Goal: Task Accomplishment & Management: Use online tool/utility

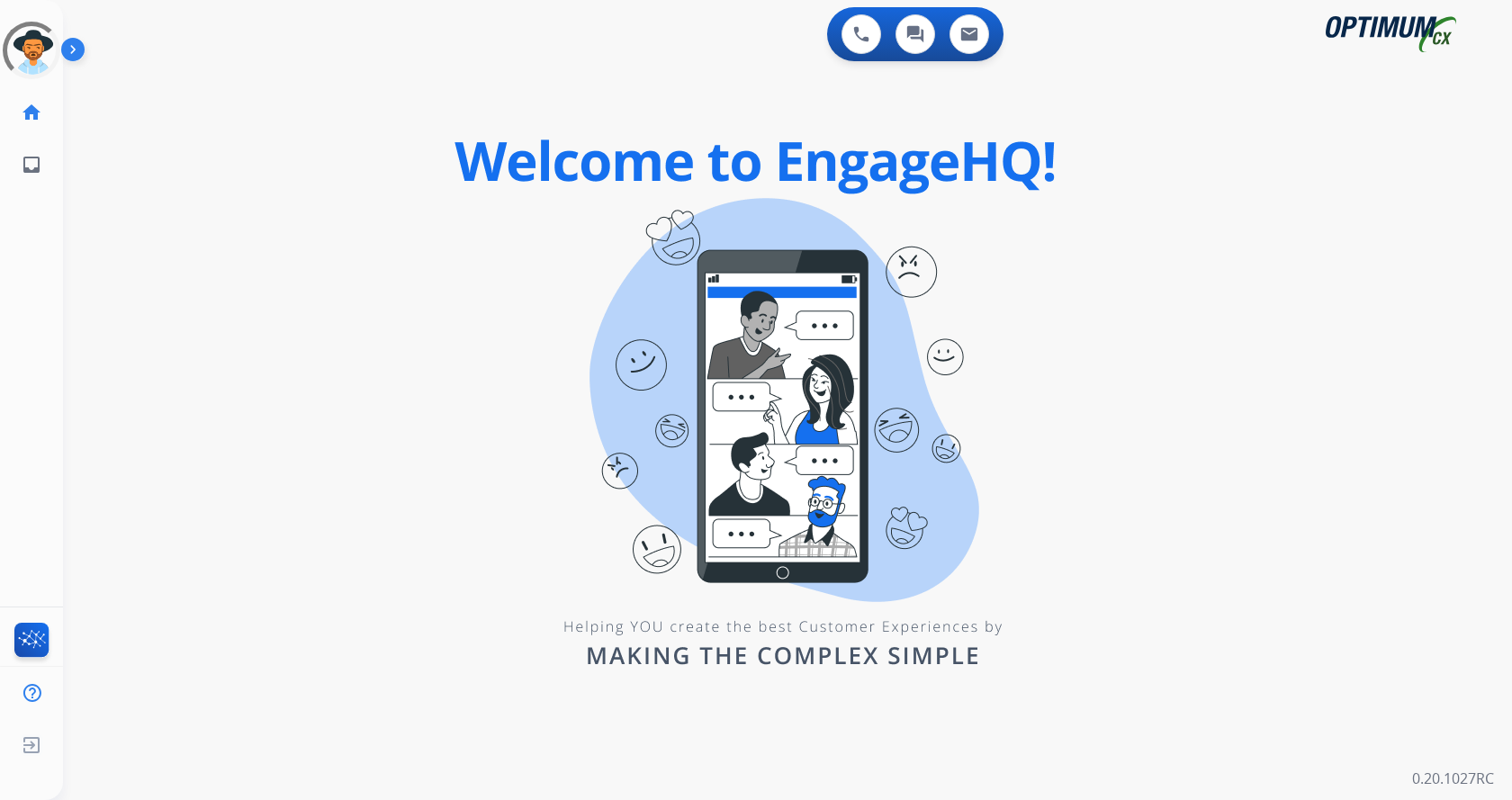
click at [82, 41] on img at bounding box center [76, 52] width 31 height 35
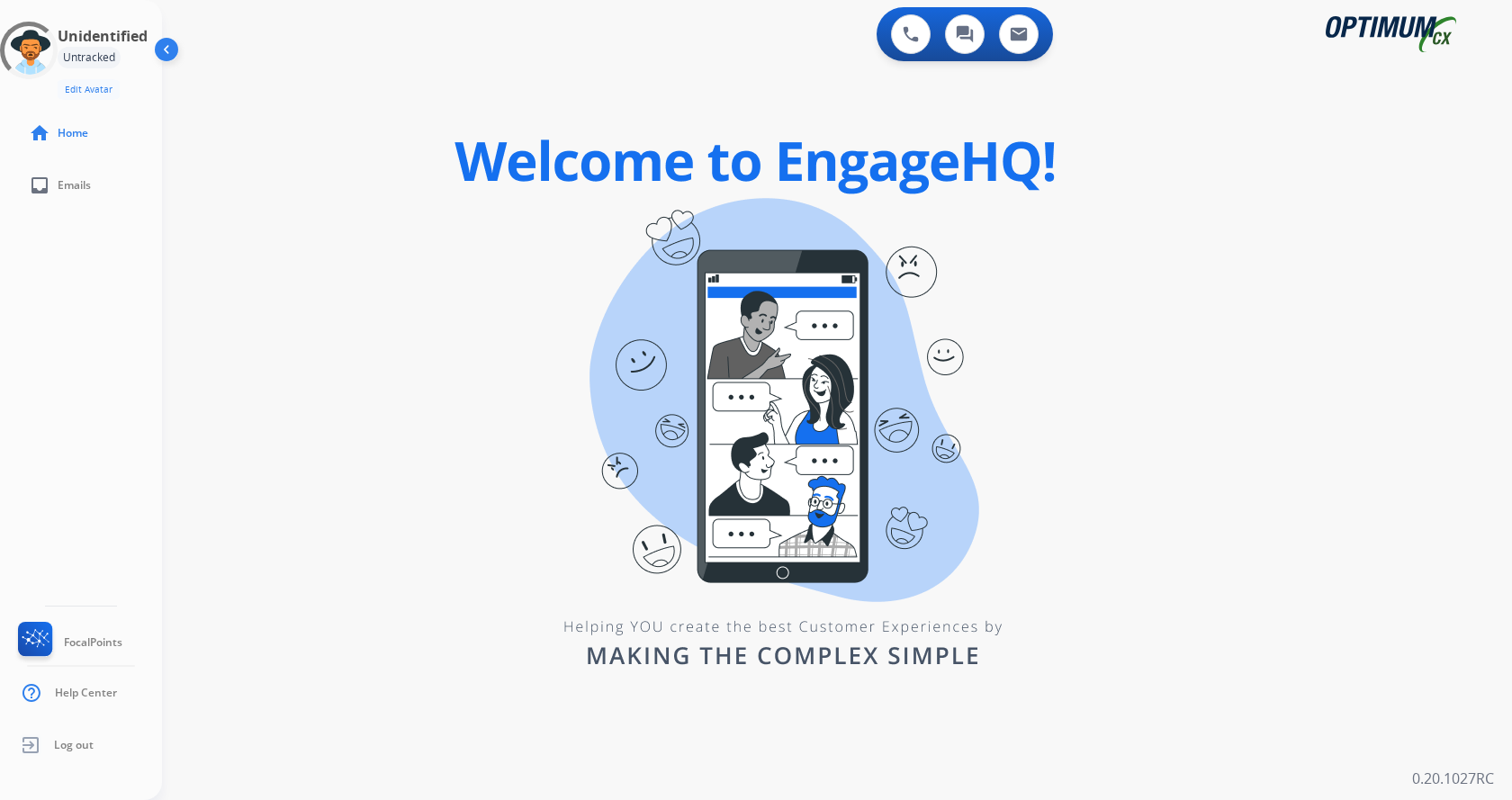
click at [357, 171] on div "0 Voice Interactions 0 Chat Interactions 0 Email Interactions swap_horiz Break …" at bounding box center [837, 400] width 1350 height 800
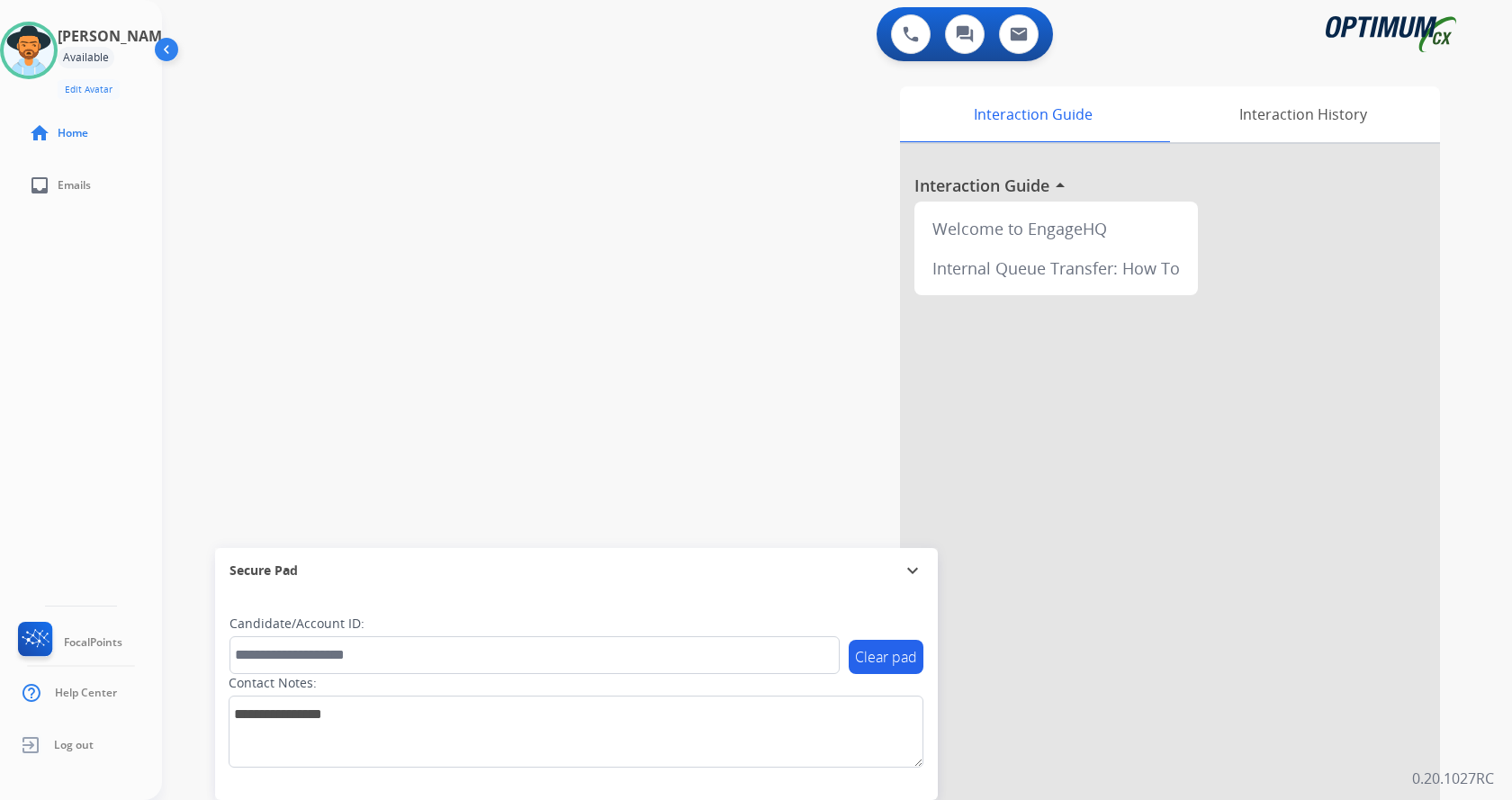
click at [363, 190] on div "swap_horiz Break voice bridge close_fullscreen Connect 3-Way Call merge_type Se…" at bounding box center [815, 439] width 1307 height 750
click at [689, 131] on div "Interaction Guide Interaction History Interaction Guide arrow_drop_up Welcome t…" at bounding box center [1047, 451] width 784 height 729
click at [914, 35] on img at bounding box center [911, 34] width 16 height 16
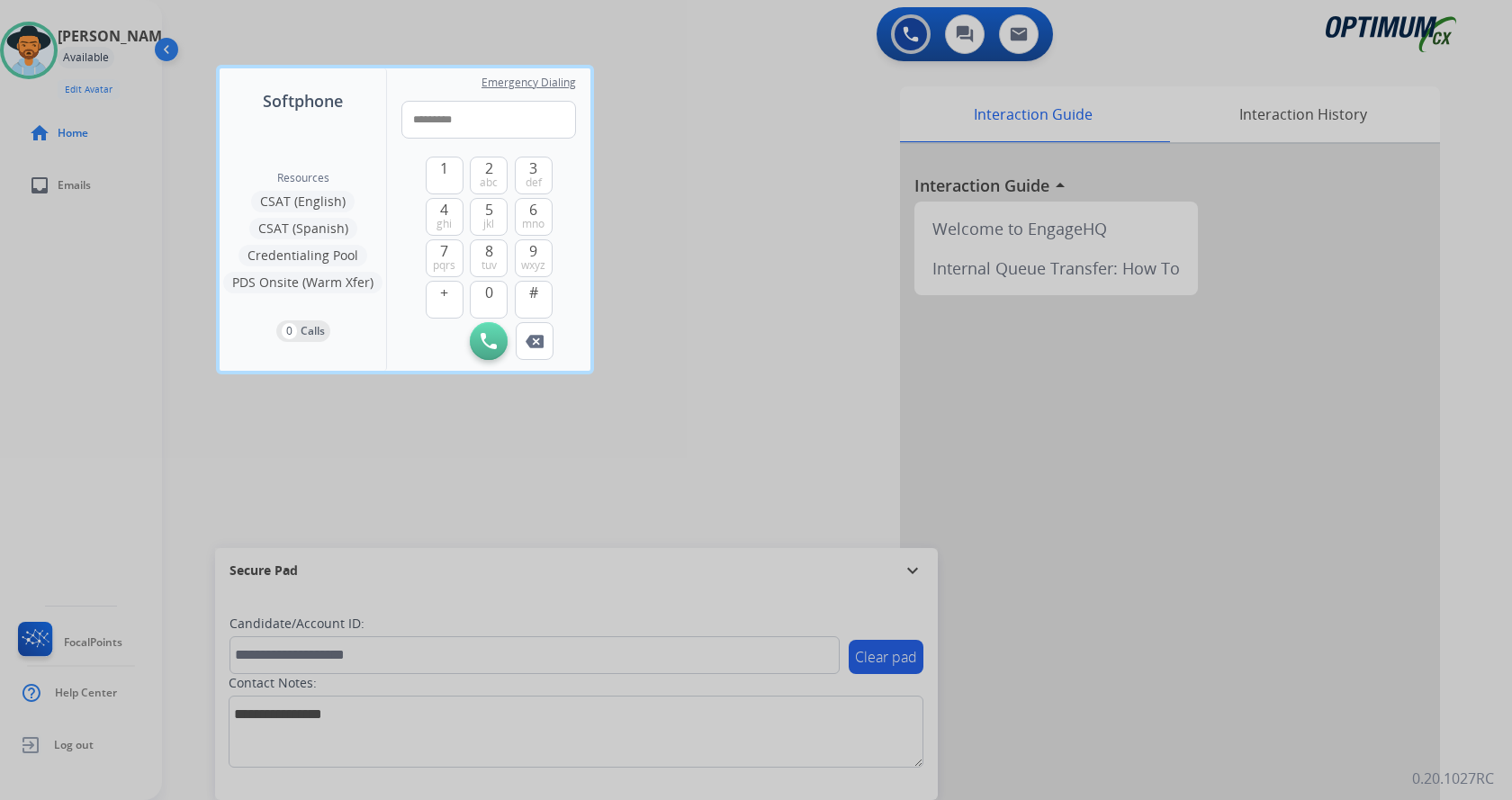
type input "**********"
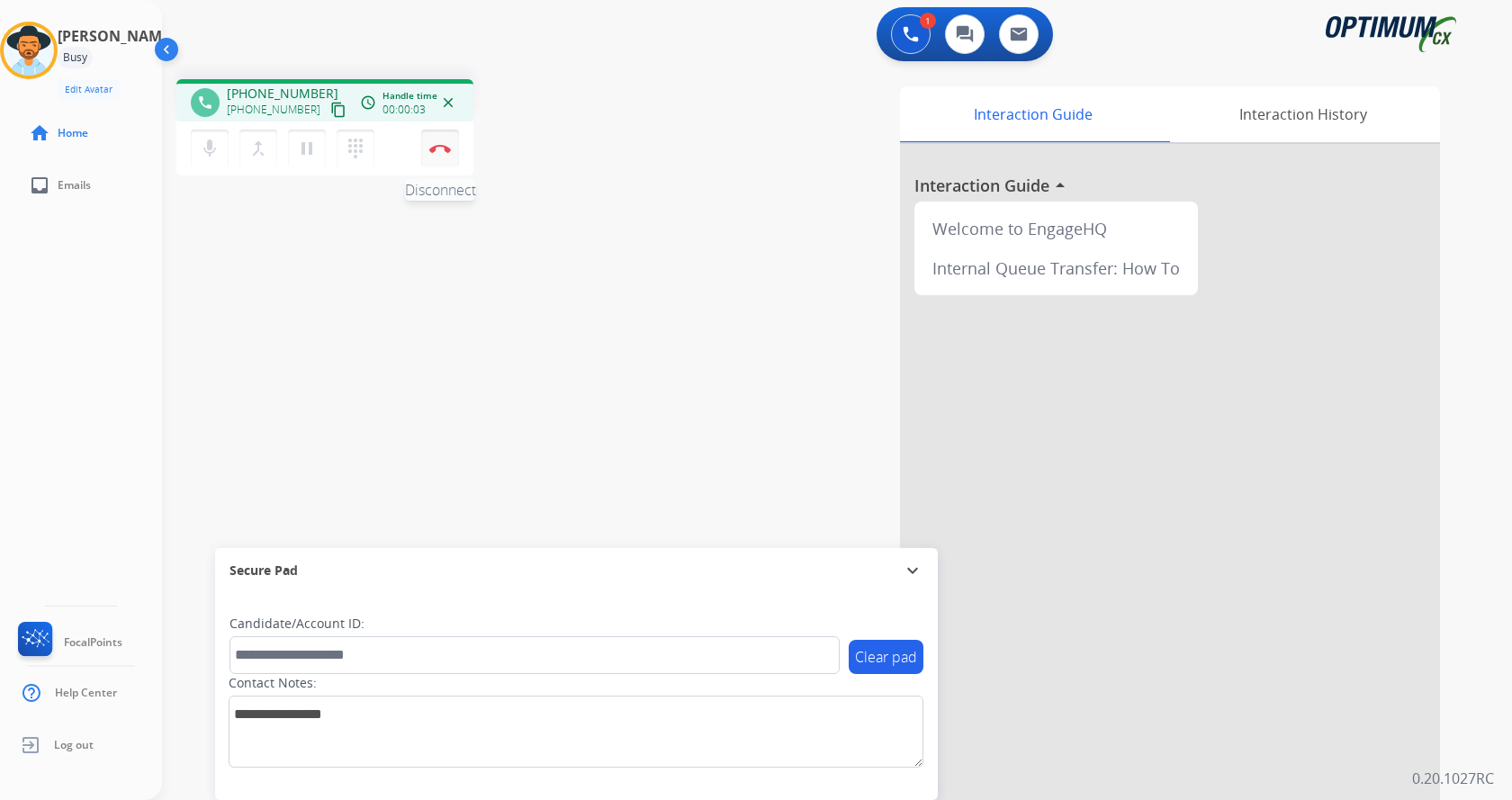
click at [423, 148] on button "Disconnect" at bounding box center [440, 148] width 37 height 37
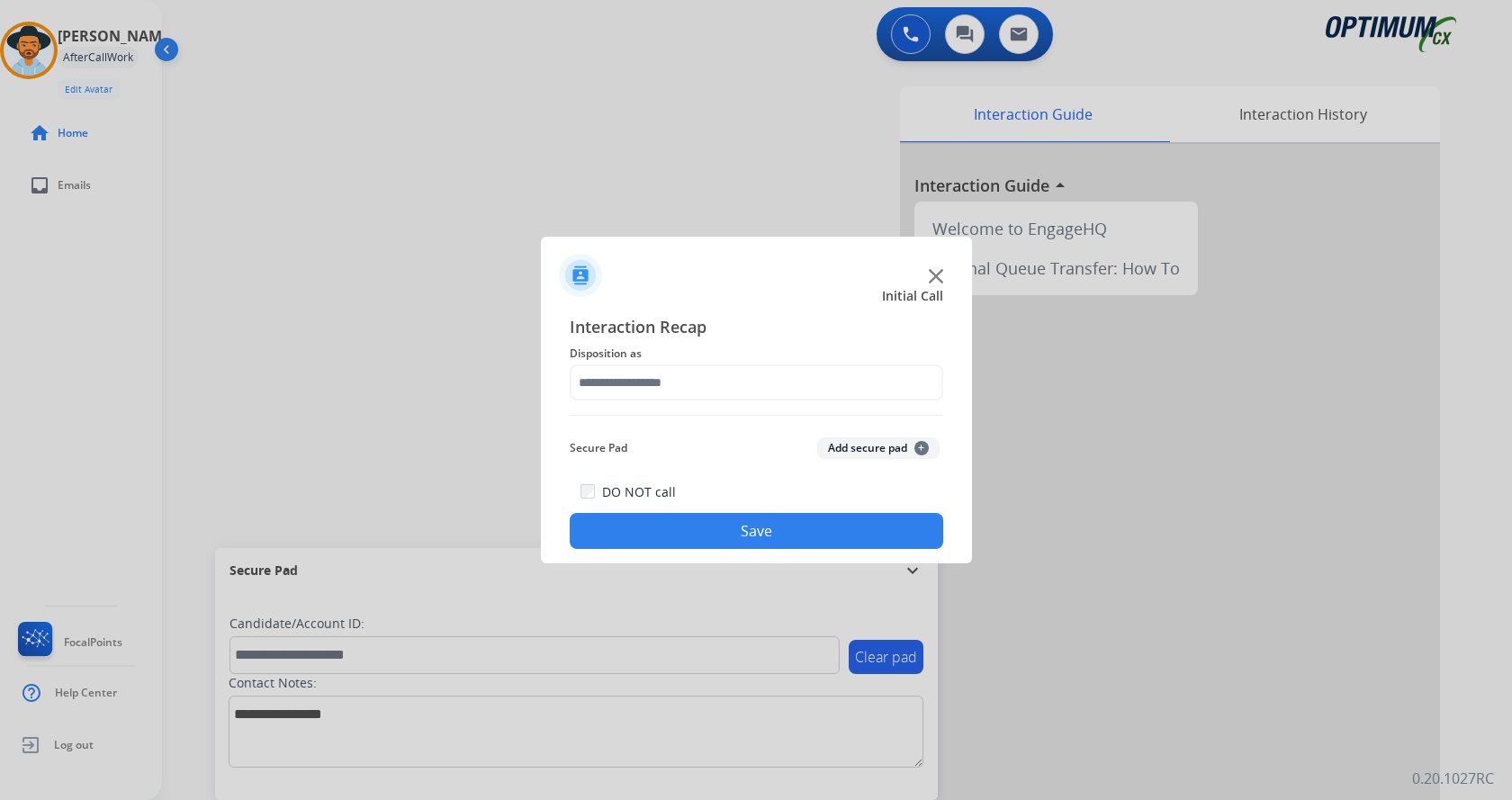
click at [869, 452] on button "Add secure pad +" at bounding box center [878, 448] width 123 height 22
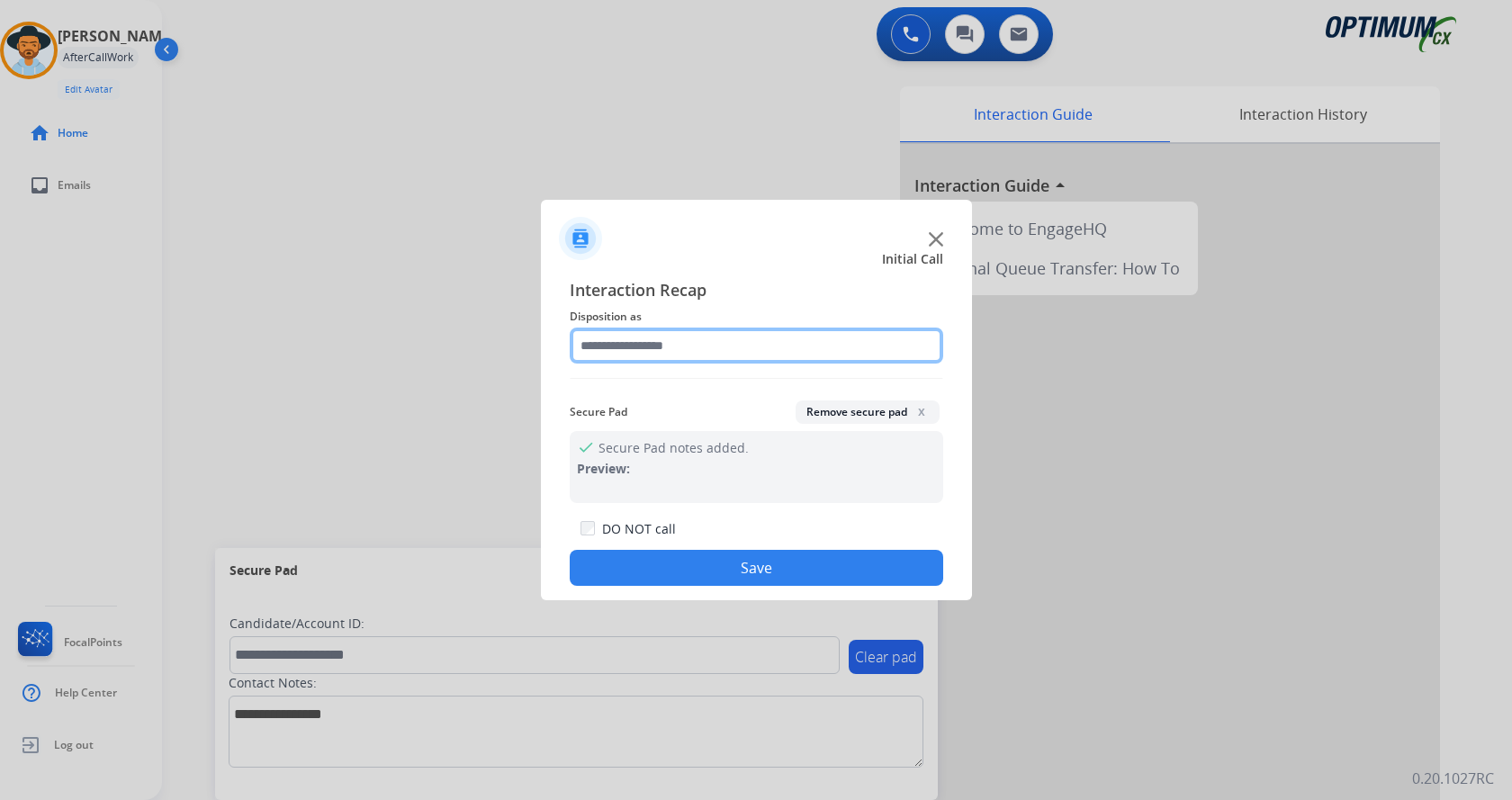
click at [690, 348] on input "text" at bounding box center [756, 346] width 374 height 36
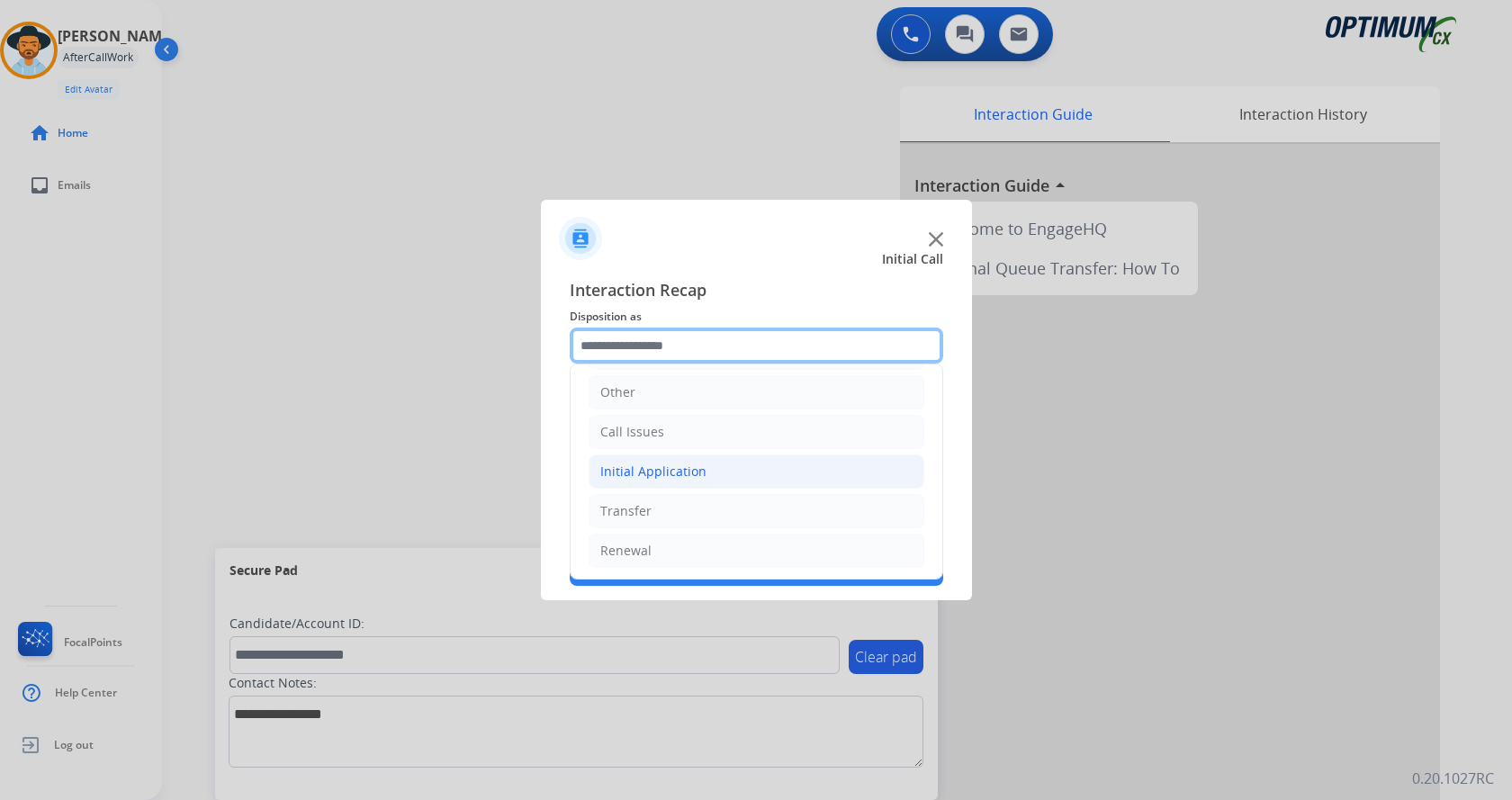
scroll to position [123, 0]
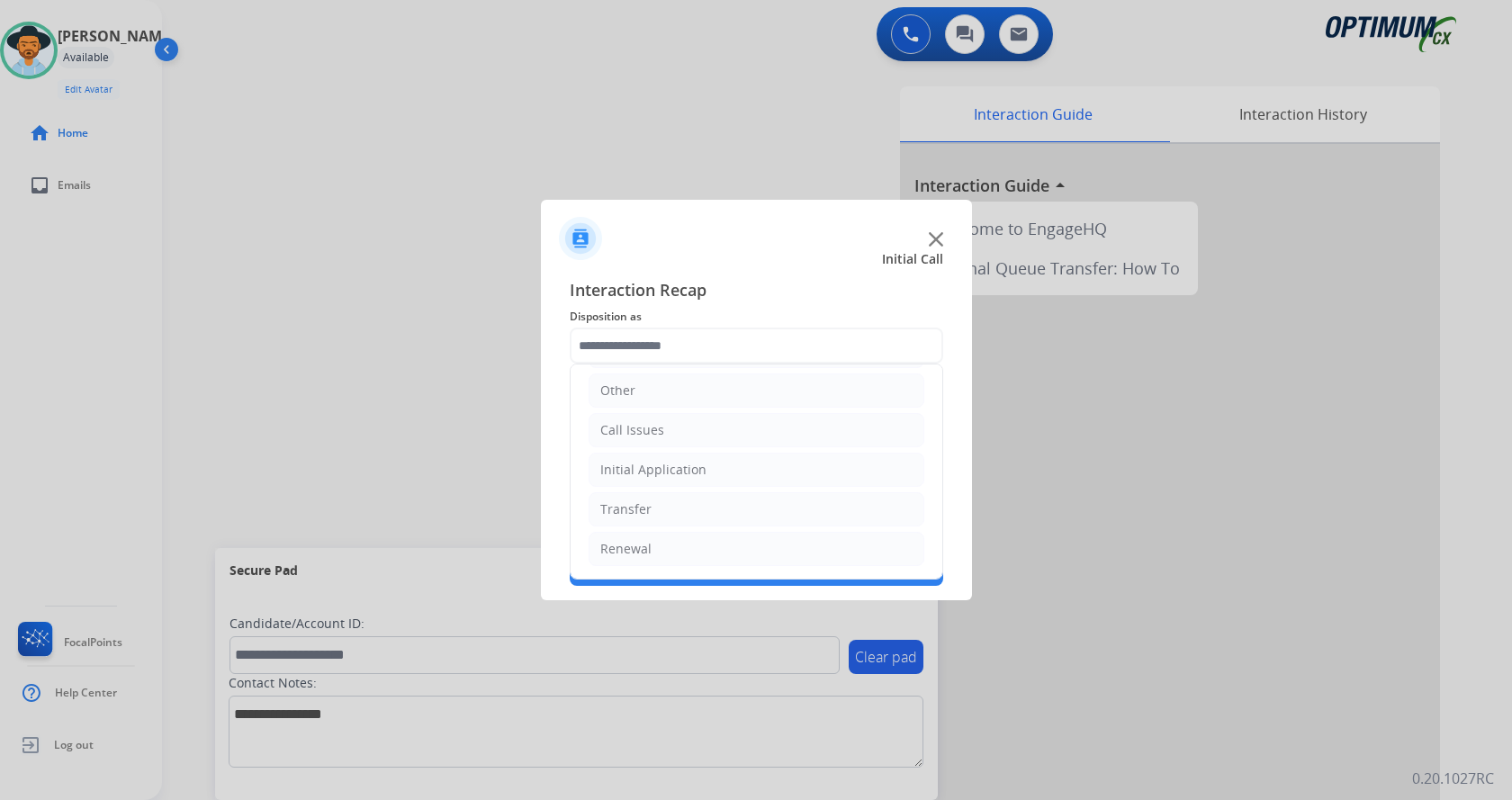
click at [467, 258] on div at bounding box center [756, 400] width 1512 height 800
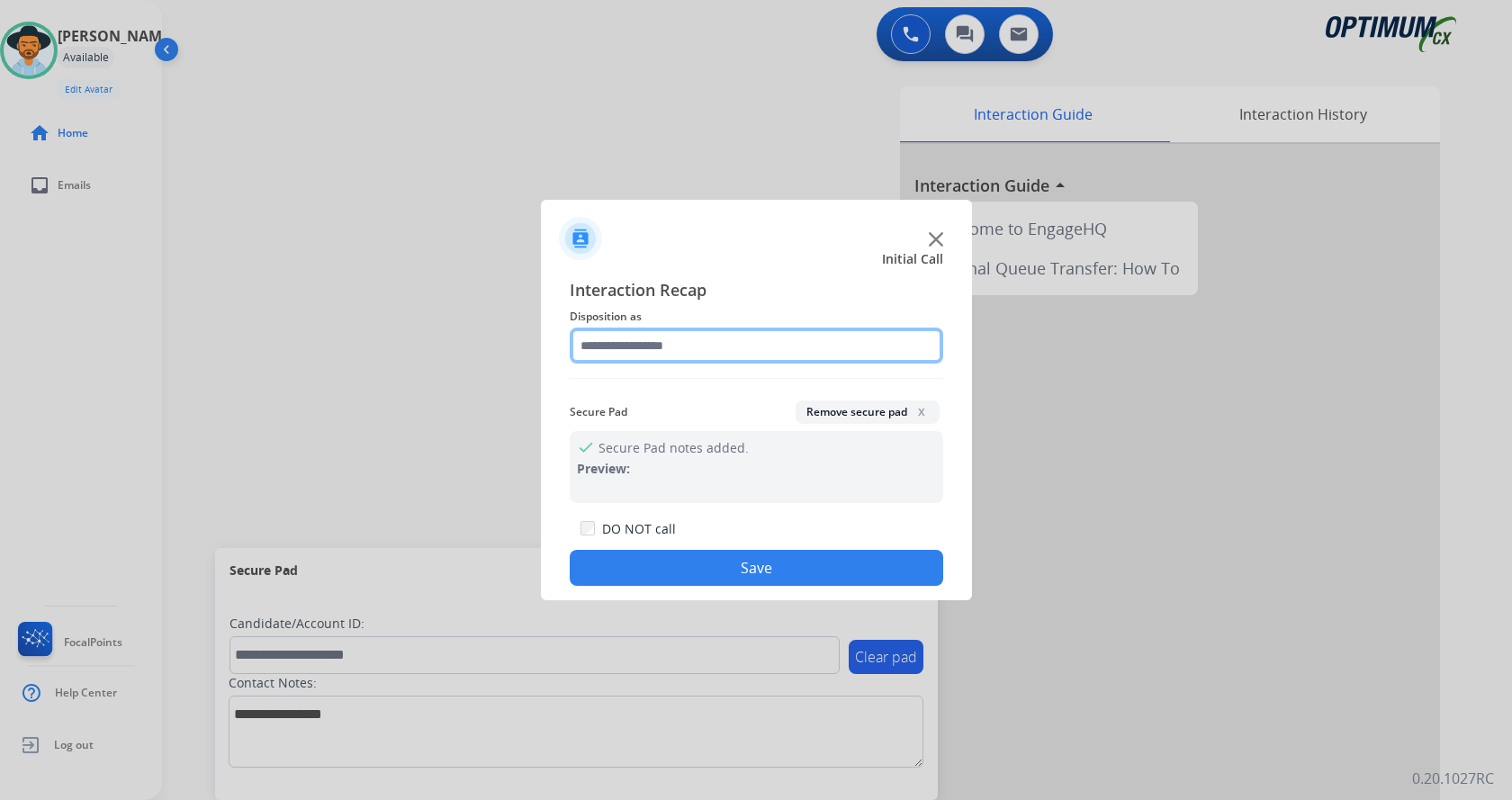
click at [656, 357] on input "text" at bounding box center [756, 346] width 374 height 36
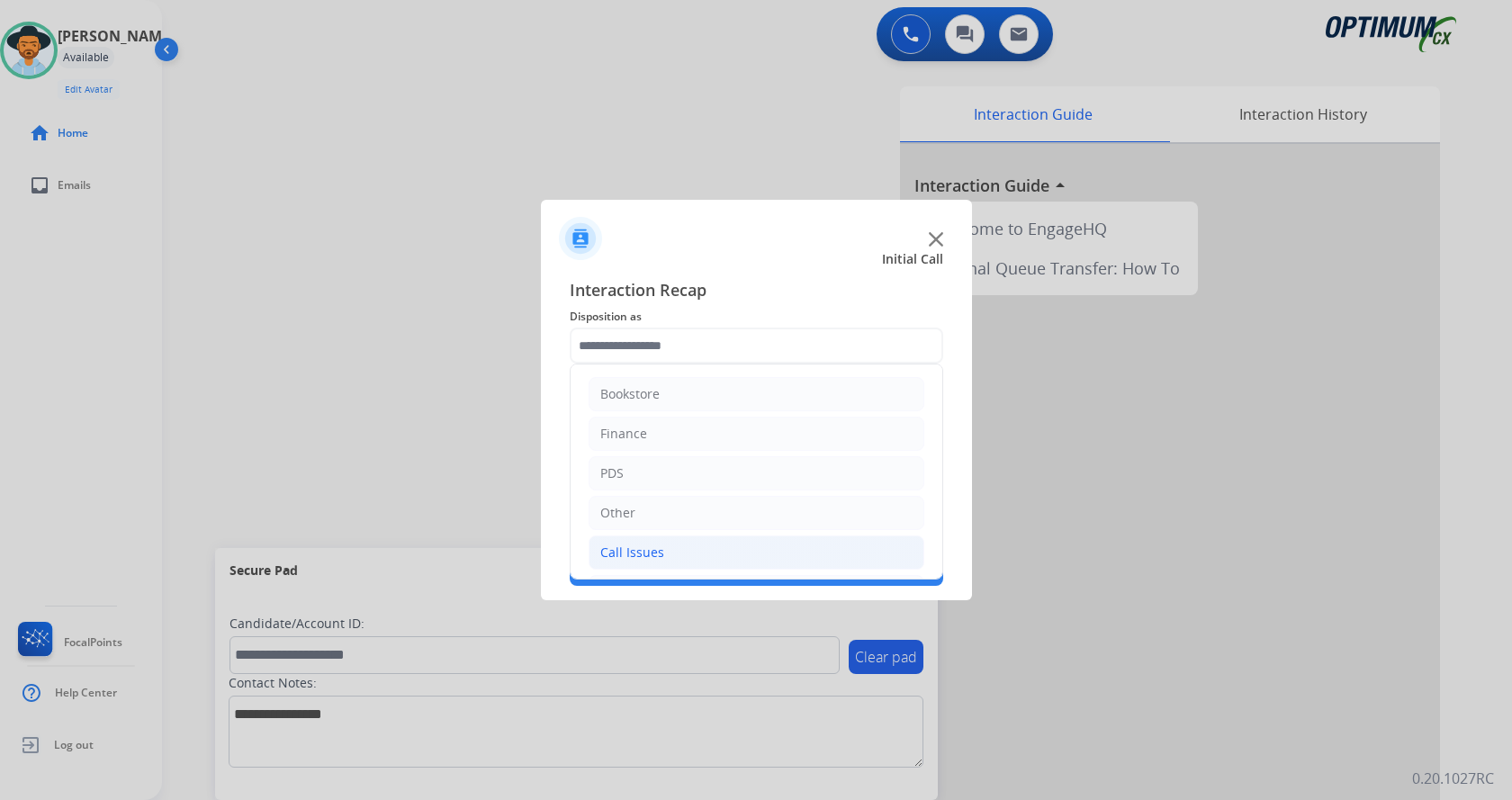
click at [649, 556] on div "Call Issues" at bounding box center [632, 552] width 64 height 18
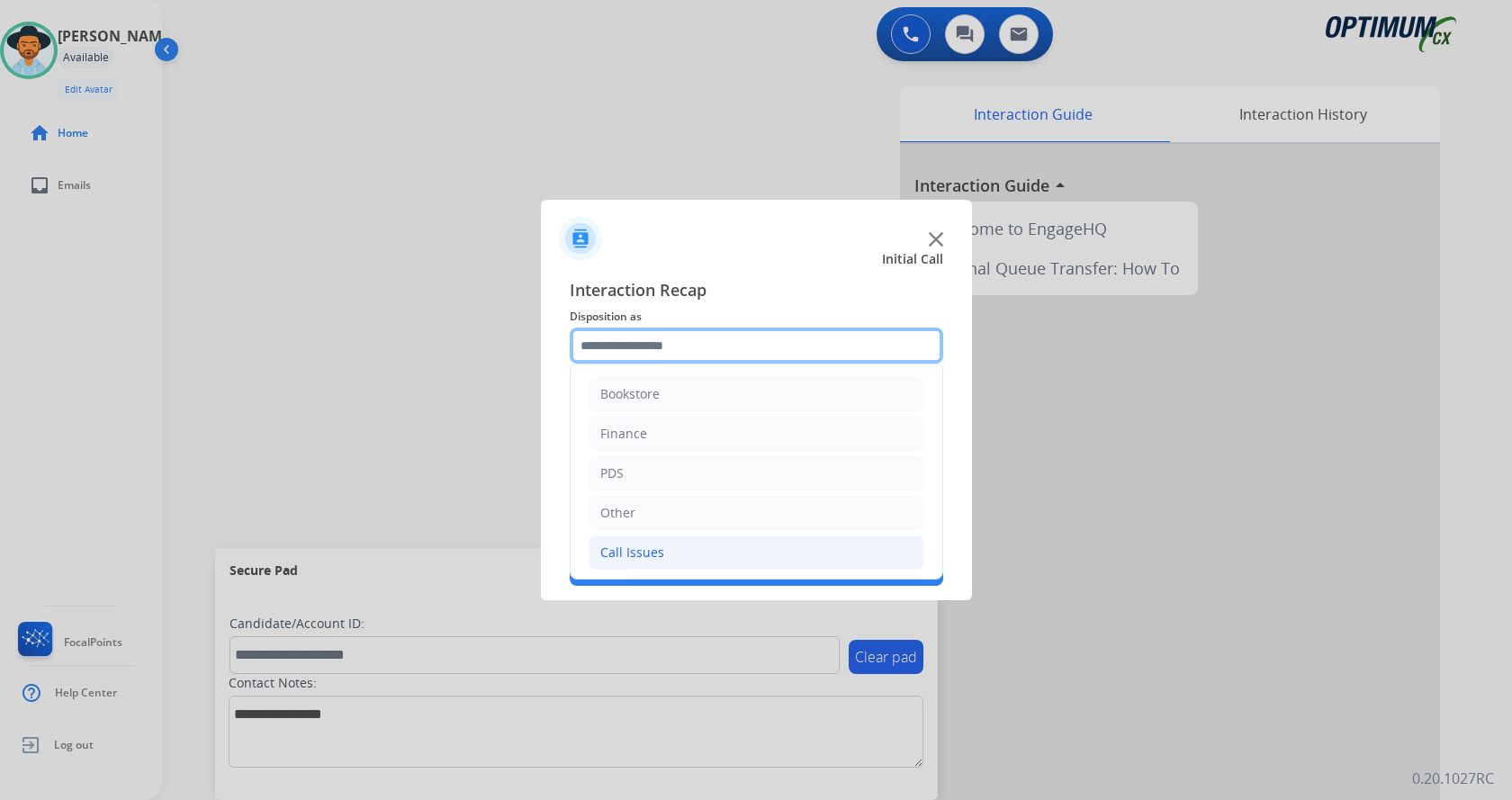
scroll to position [320, 0]
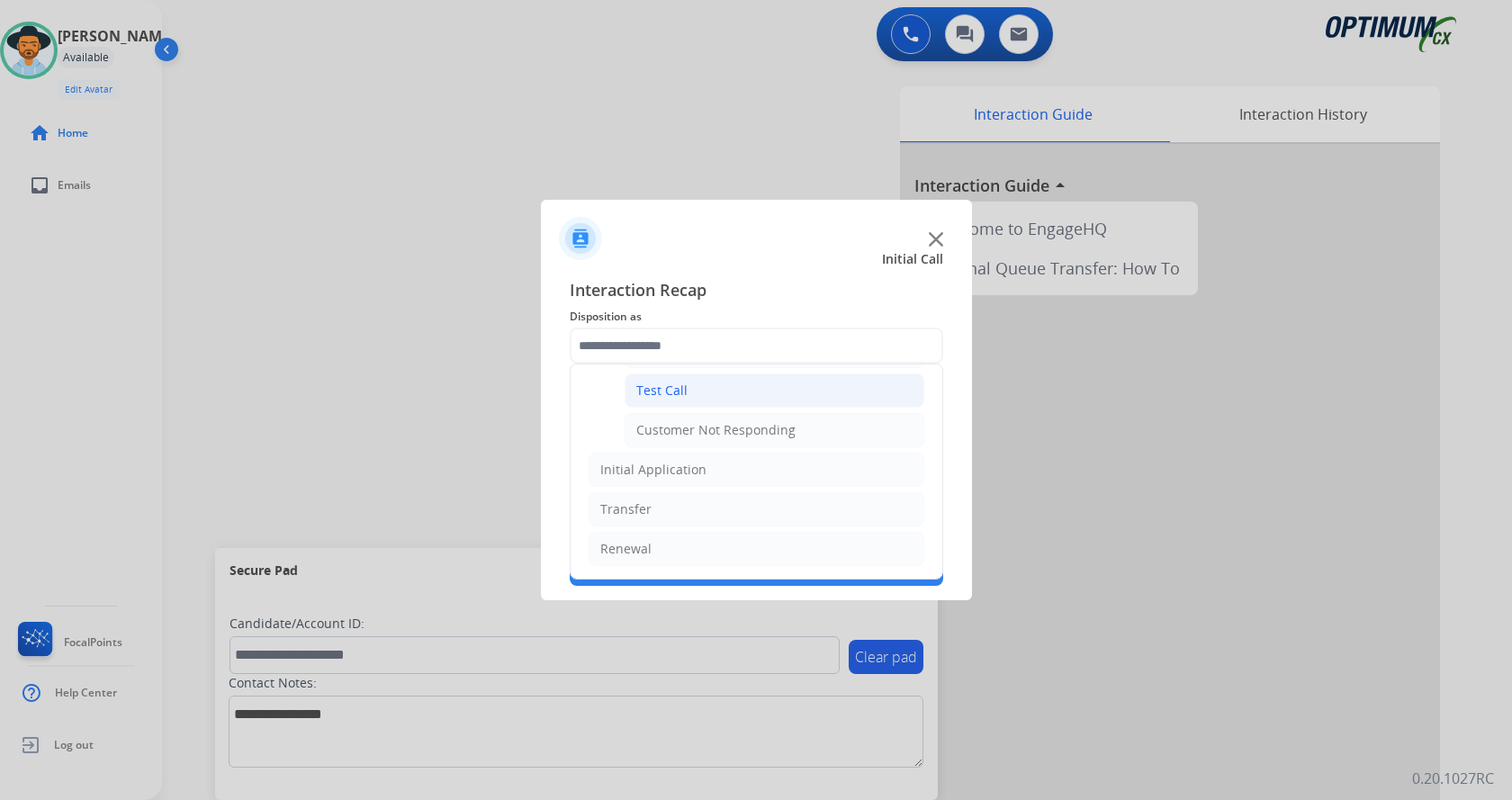
click at [688, 387] on li "Test Call" at bounding box center [775, 391] width 300 height 35
type input "*********"
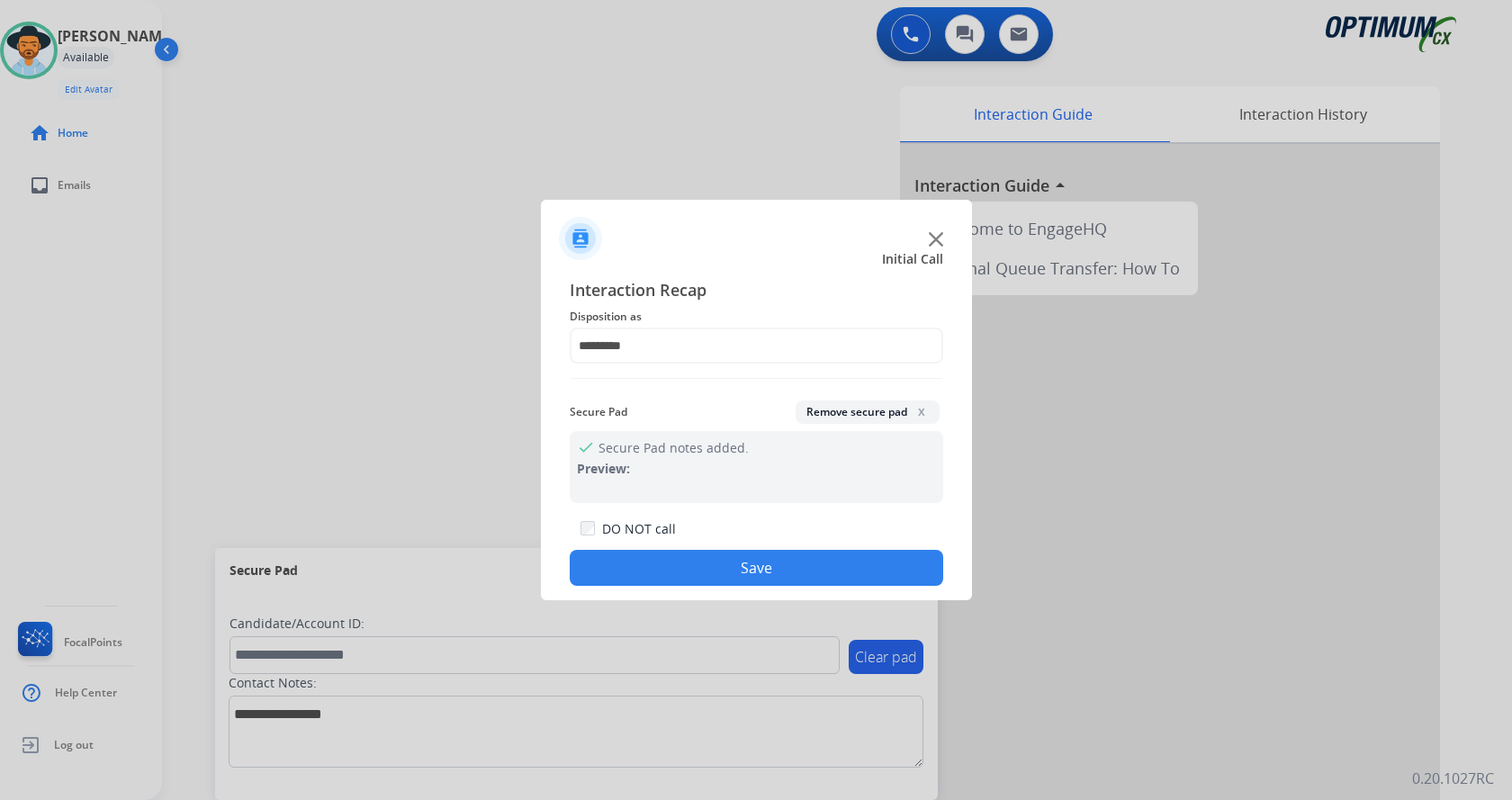
click at [679, 573] on button "Save" at bounding box center [756, 568] width 374 height 36
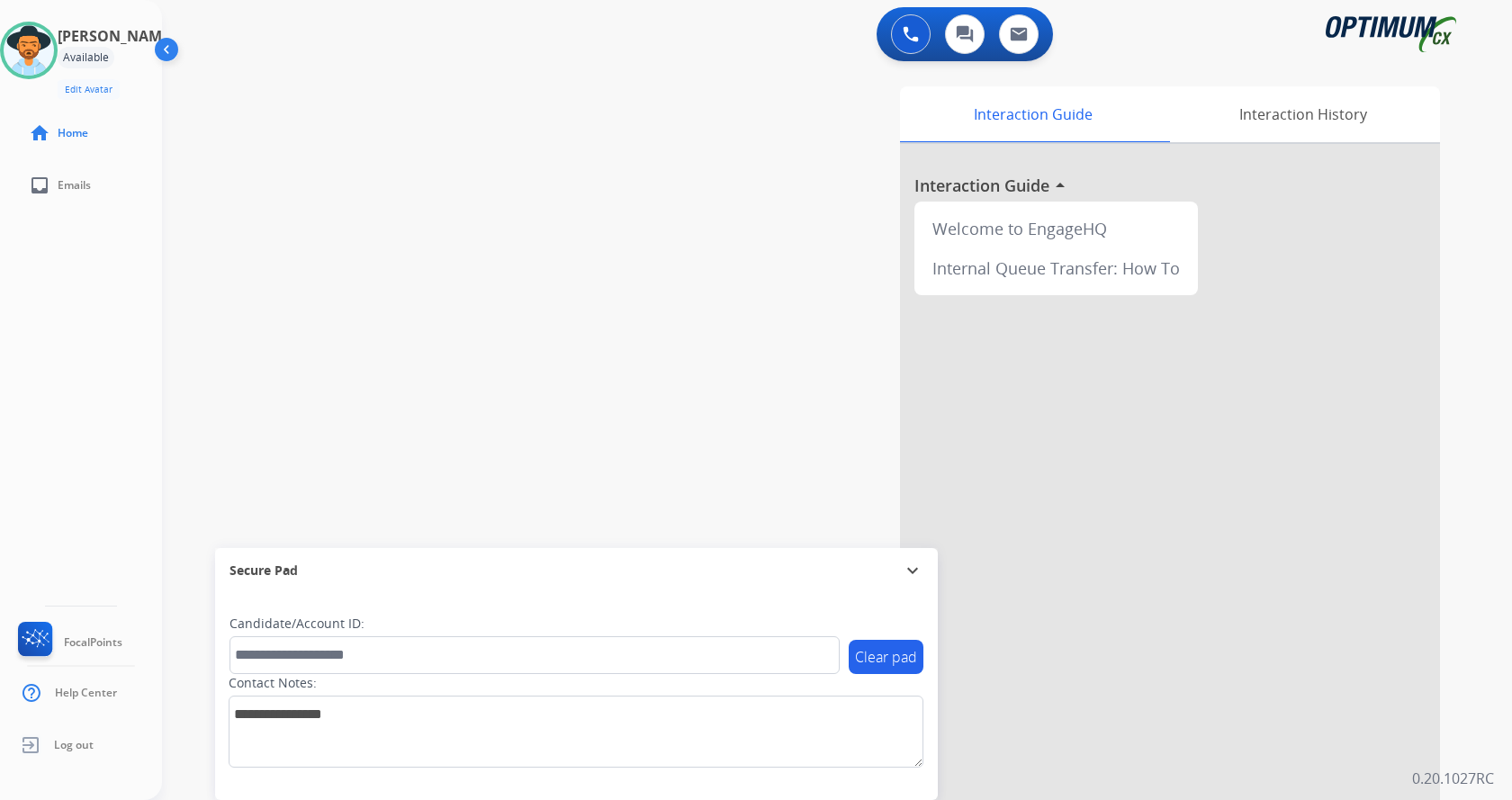
click at [419, 328] on div "swap_horiz Break voice bridge close_fullscreen Connect 3-Way Call merge_type Se…" at bounding box center [815, 439] width 1307 height 750
click at [43, 53] on img at bounding box center [29, 51] width 51 height 51
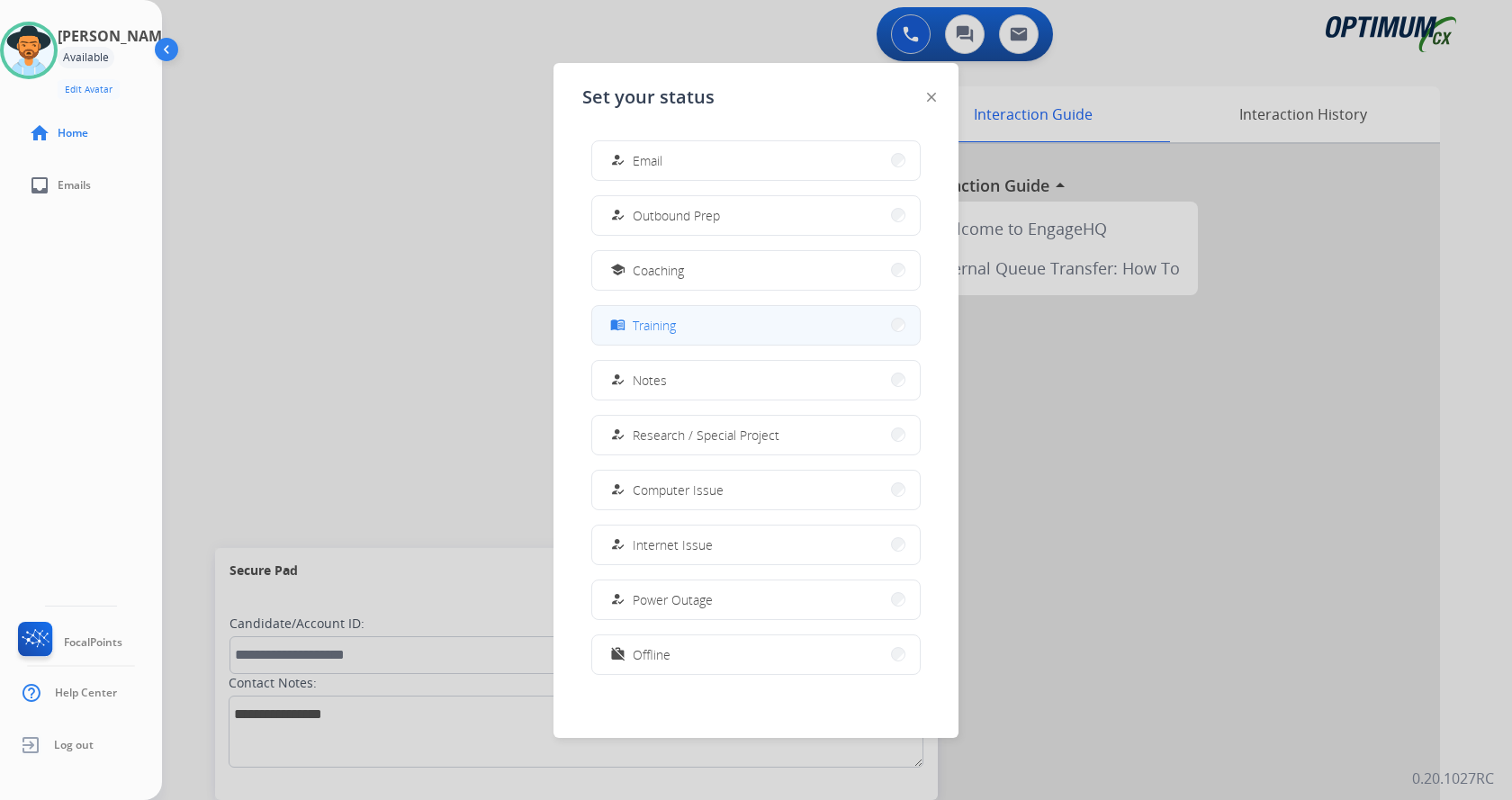
scroll to position [170, 0]
click at [380, 365] on div at bounding box center [756, 400] width 1512 height 800
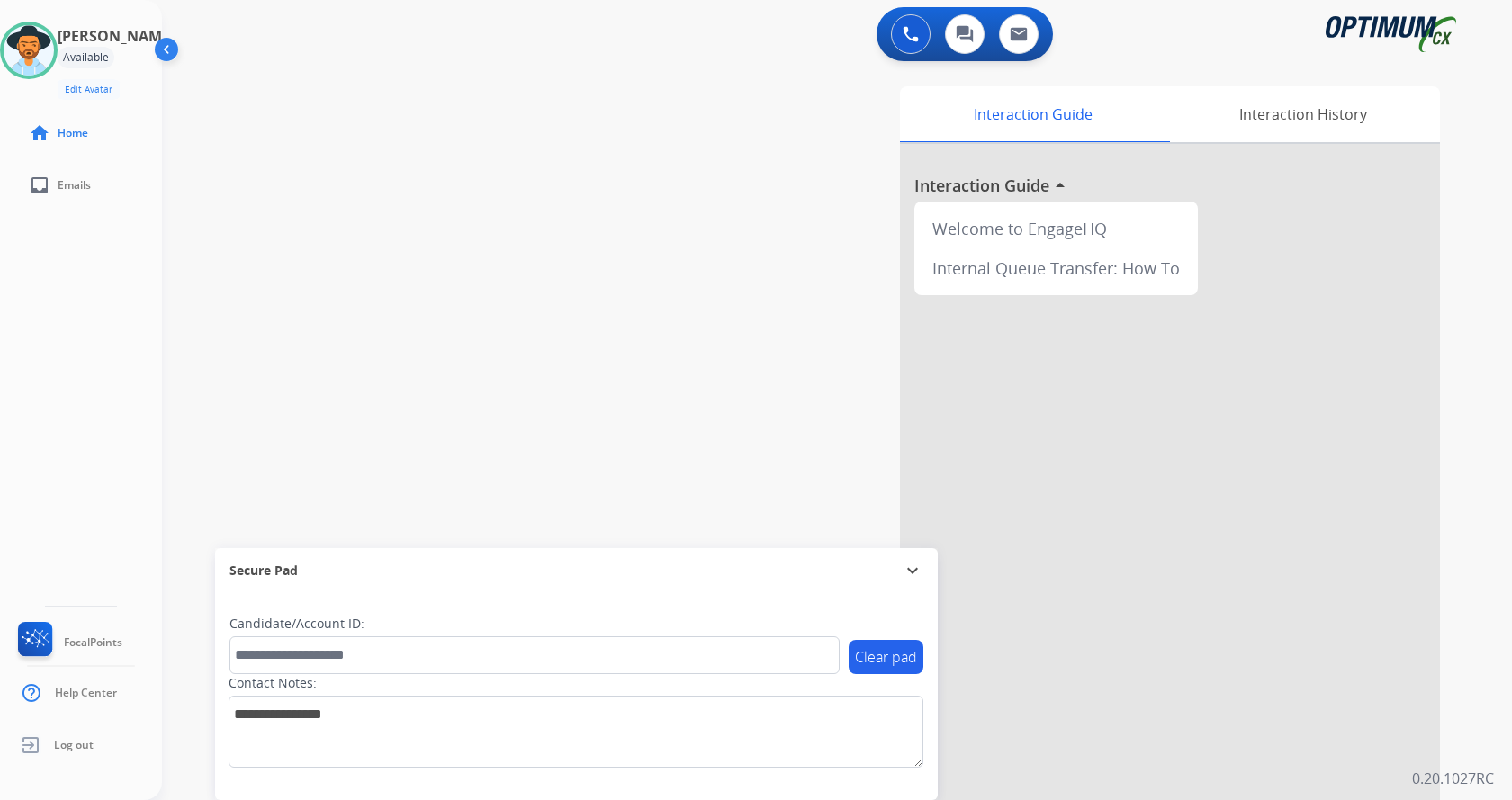
click at [594, 197] on div "swap_horiz Break voice bridge close_fullscreen Connect 3-Way Call merge_type Se…" at bounding box center [815, 439] width 1307 height 750
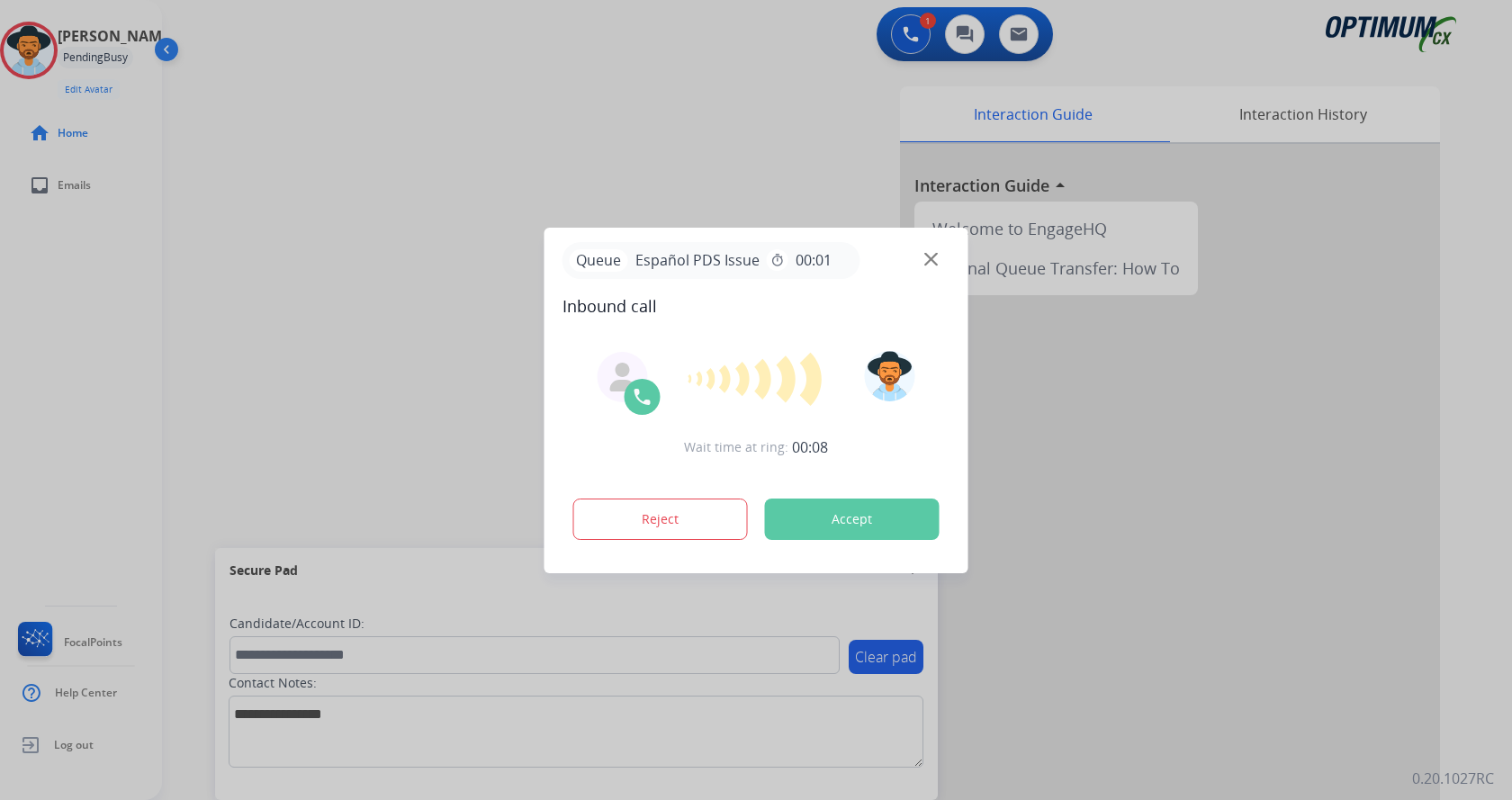
click at [563, 148] on div at bounding box center [756, 400] width 1512 height 800
click at [803, 519] on button "Accept" at bounding box center [852, 519] width 174 height 41
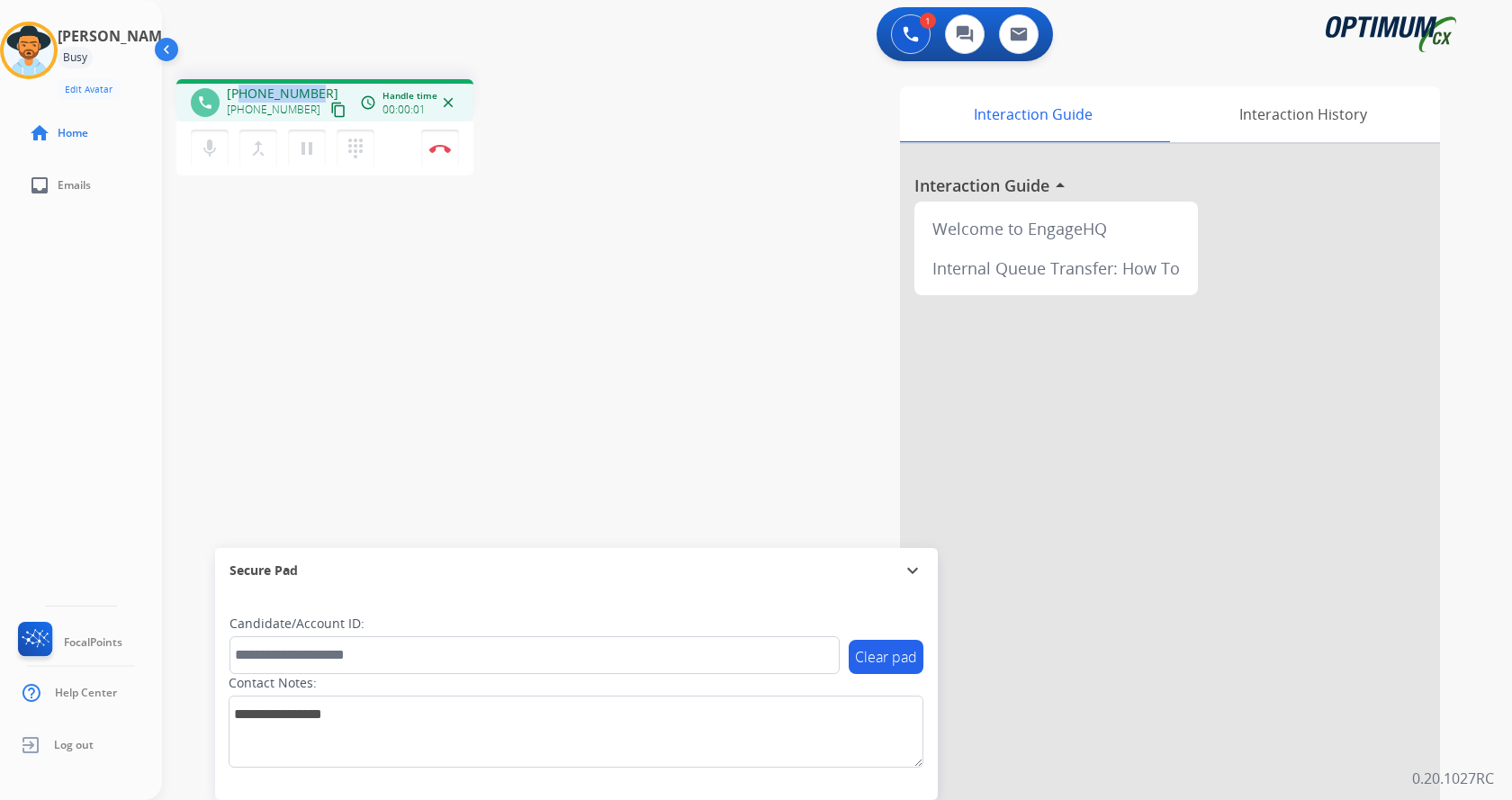
drag, startPoint x: 241, startPoint y: 93, endPoint x: 313, endPoint y: 88, distance: 72.2
click at [313, 88] on span "[PHONE_NUMBER]" at bounding box center [282, 93] width 111 height 18
copy span "8609959618"
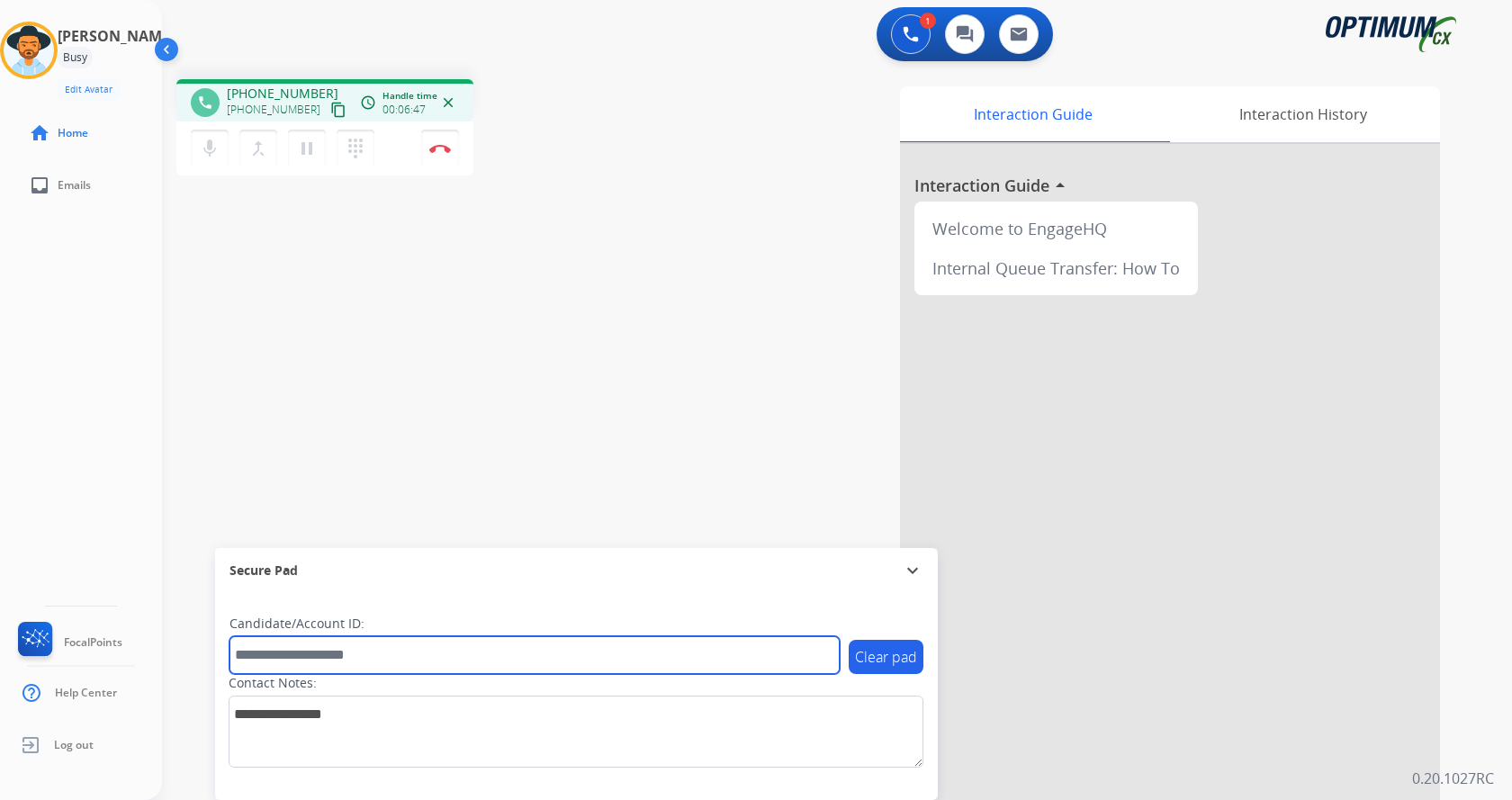
click at [437, 646] on input "text" at bounding box center [534, 655] width 610 height 37
paste input "*******"
type input "*******"
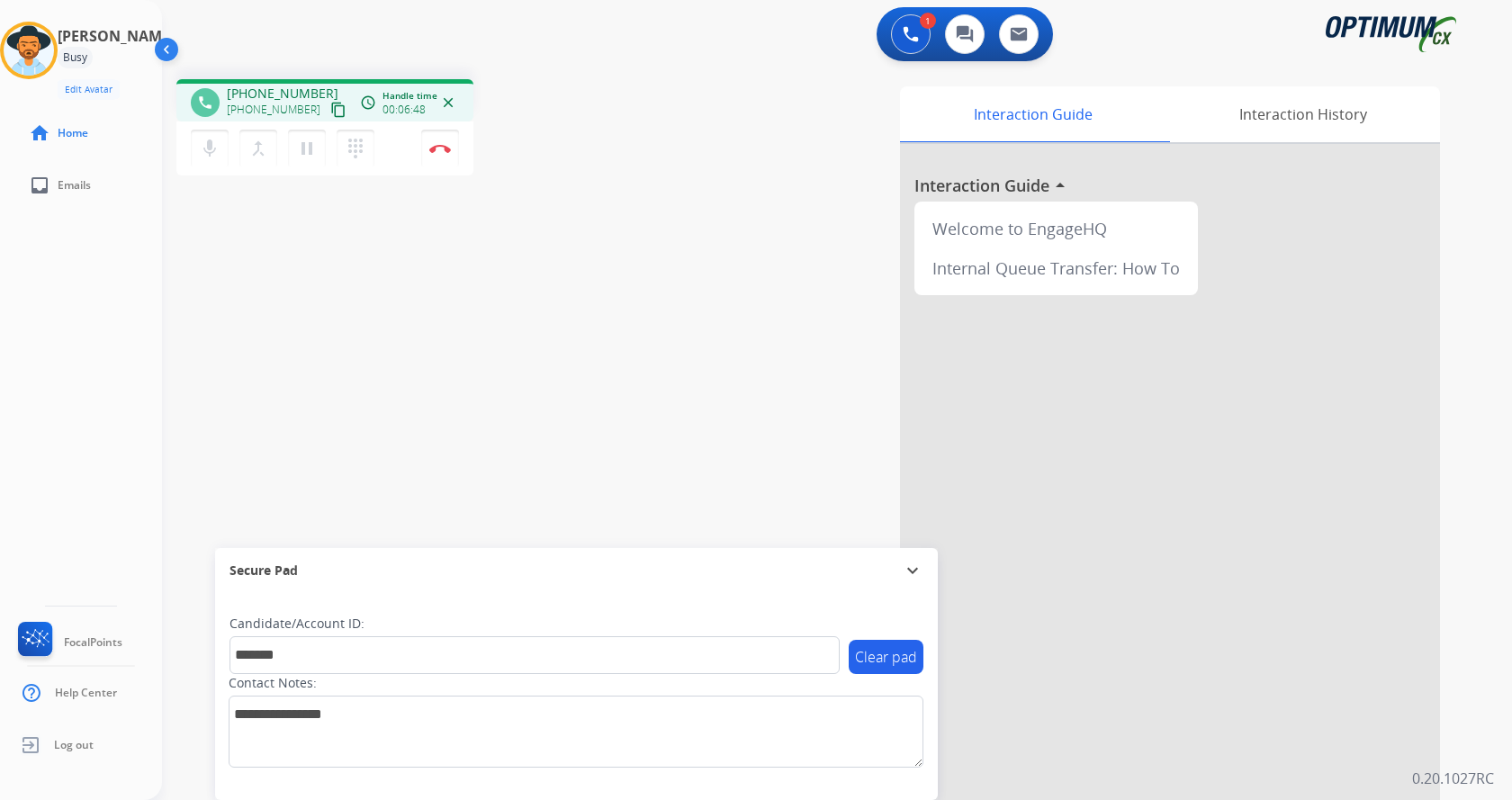
click at [452, 384] on div "phone [PHONE_NUMBER] [PHONE_NUMBER] content_copy access_time Call metrics Queue…" at bounding box center [815, 439] width 1307 height 750
drag, startPoint x: 595, startPoint y: 400, endPoint x: 583, endPoint y: 368, distance: 34.2
click at [595, 393] on div "phone [PHONE_NUMBER] [PHONE_NUMBER] content_copy access_time Call metrics Queue…" at bounding box center [815, 439] width 1307 height 750
click at [442, 149] on button "Disconnect" at bounding box center [440, 148] width 37 height 37
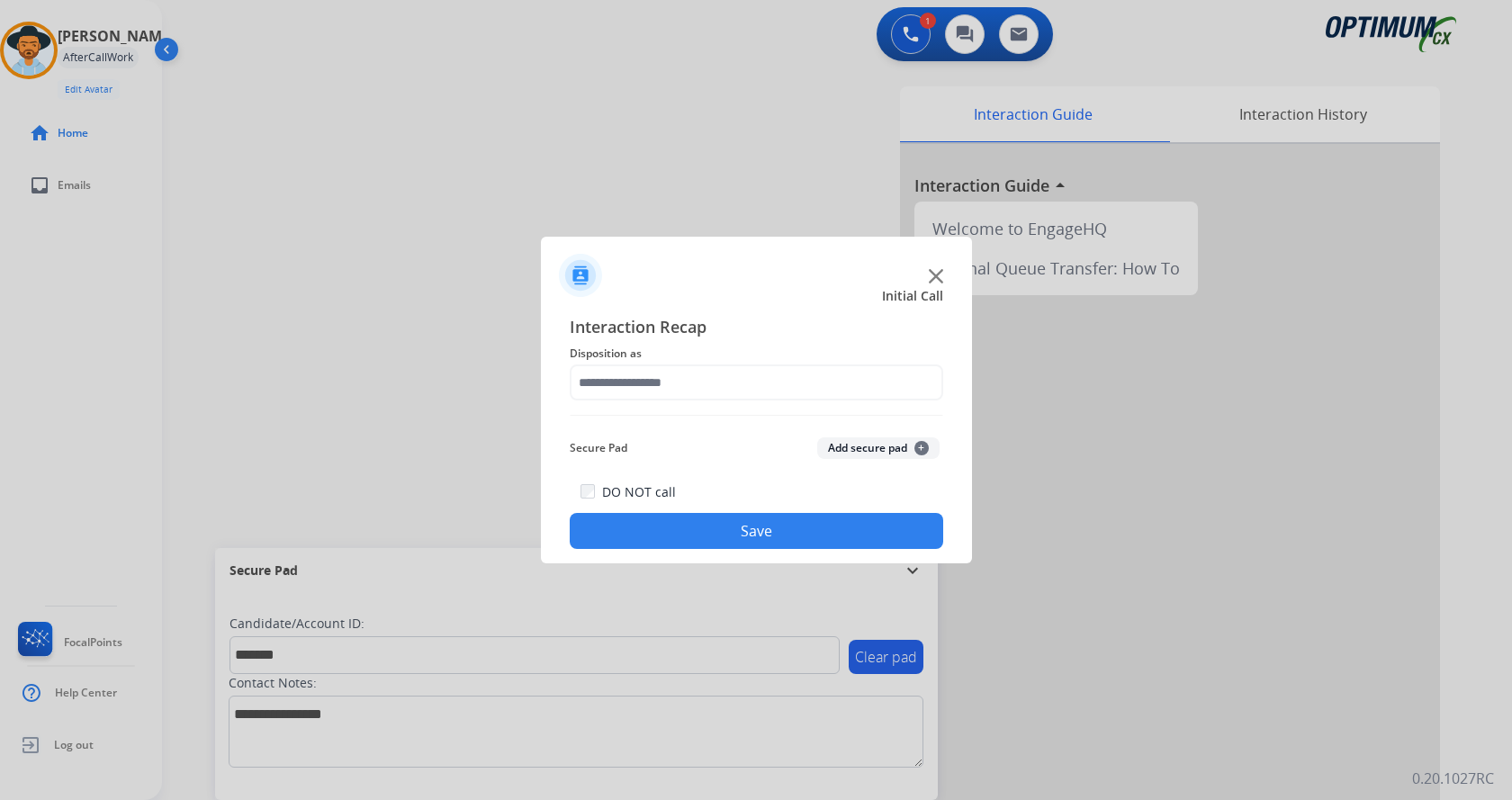
click at [856, 441] on button "Add secure pad +" at bounding box center [878, 448] width 123 height 22
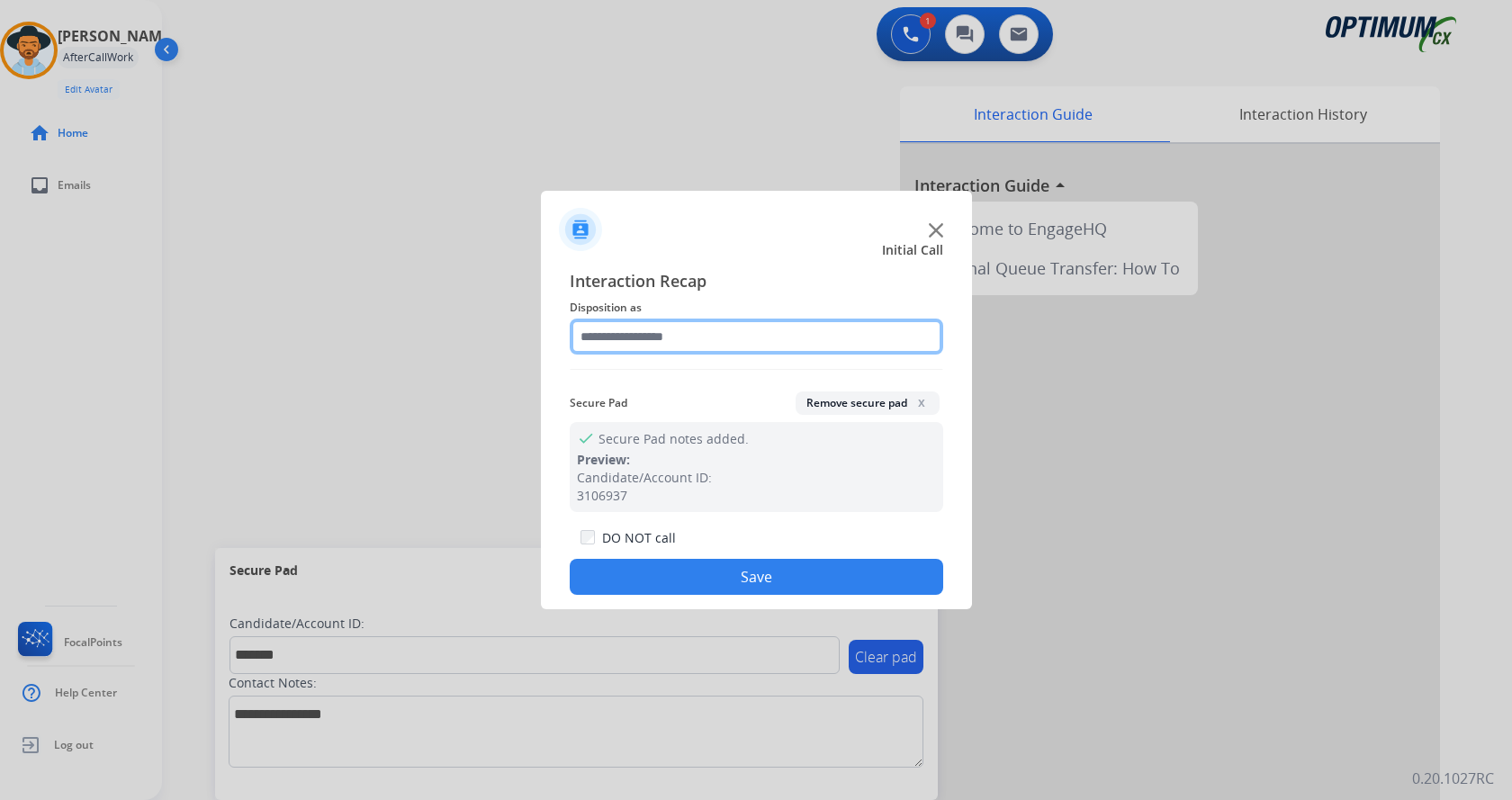
click at [694, 335] on input "text" at bounding box center [756, 336] width 374 height 36
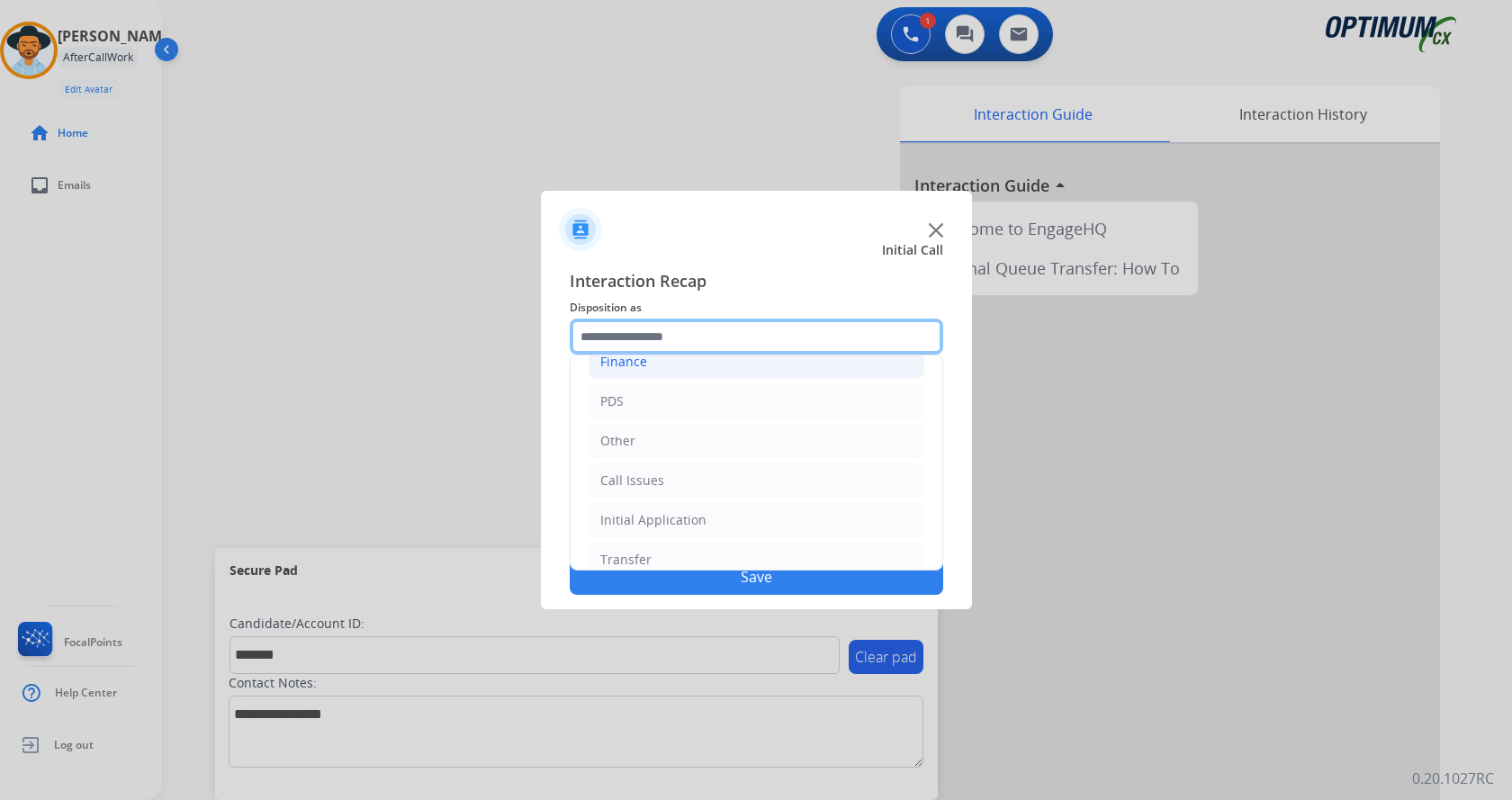
scroll to position [123, 0]
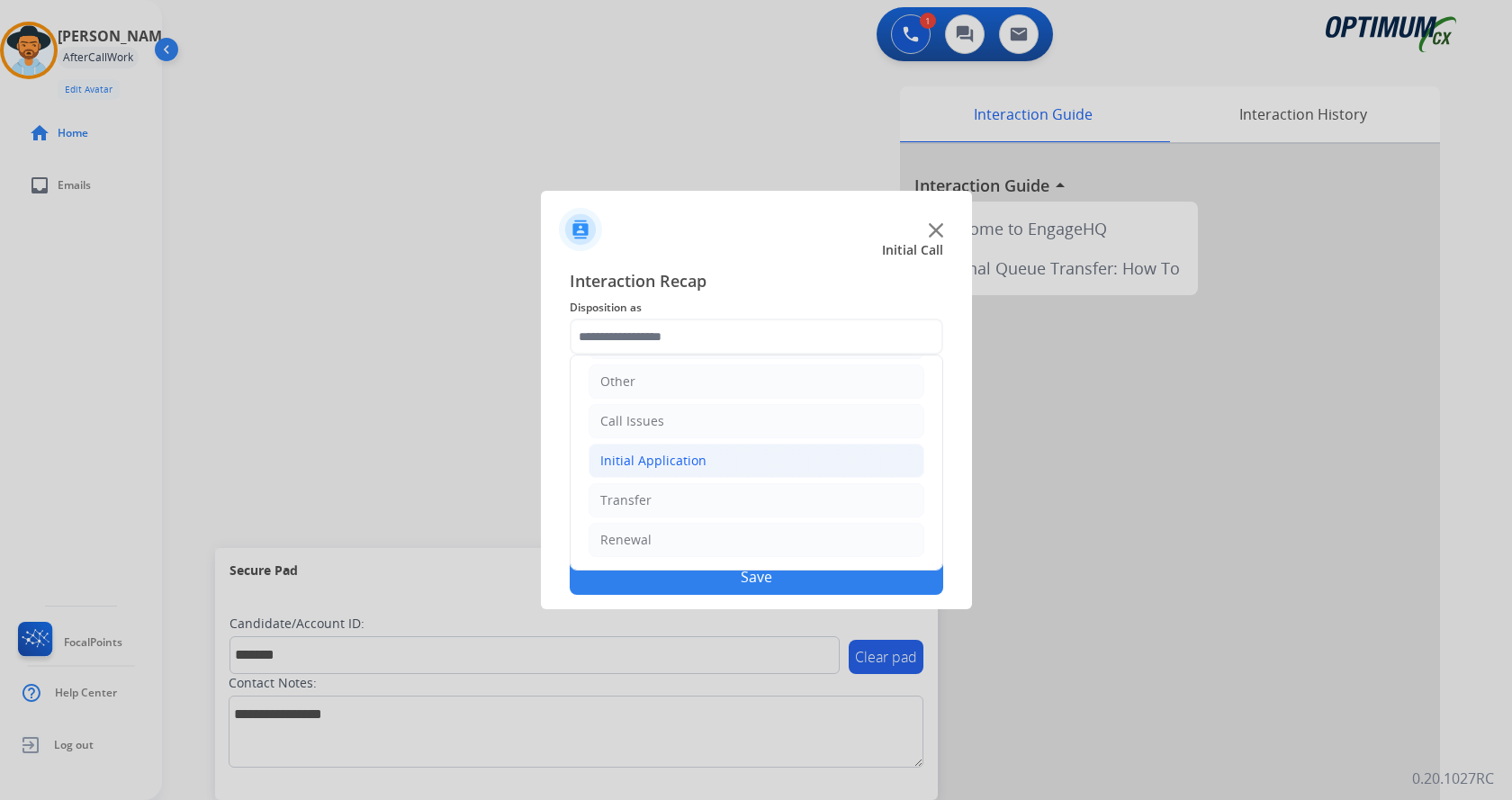
click at [689, 456] on div "Initial Application" at bounding box center [653, 460] width 106 height 18
click at [729, 499] on div "Credential Resend (Initial application)" at bounding box center [749, 500] width 228 height 18
type input "**********"
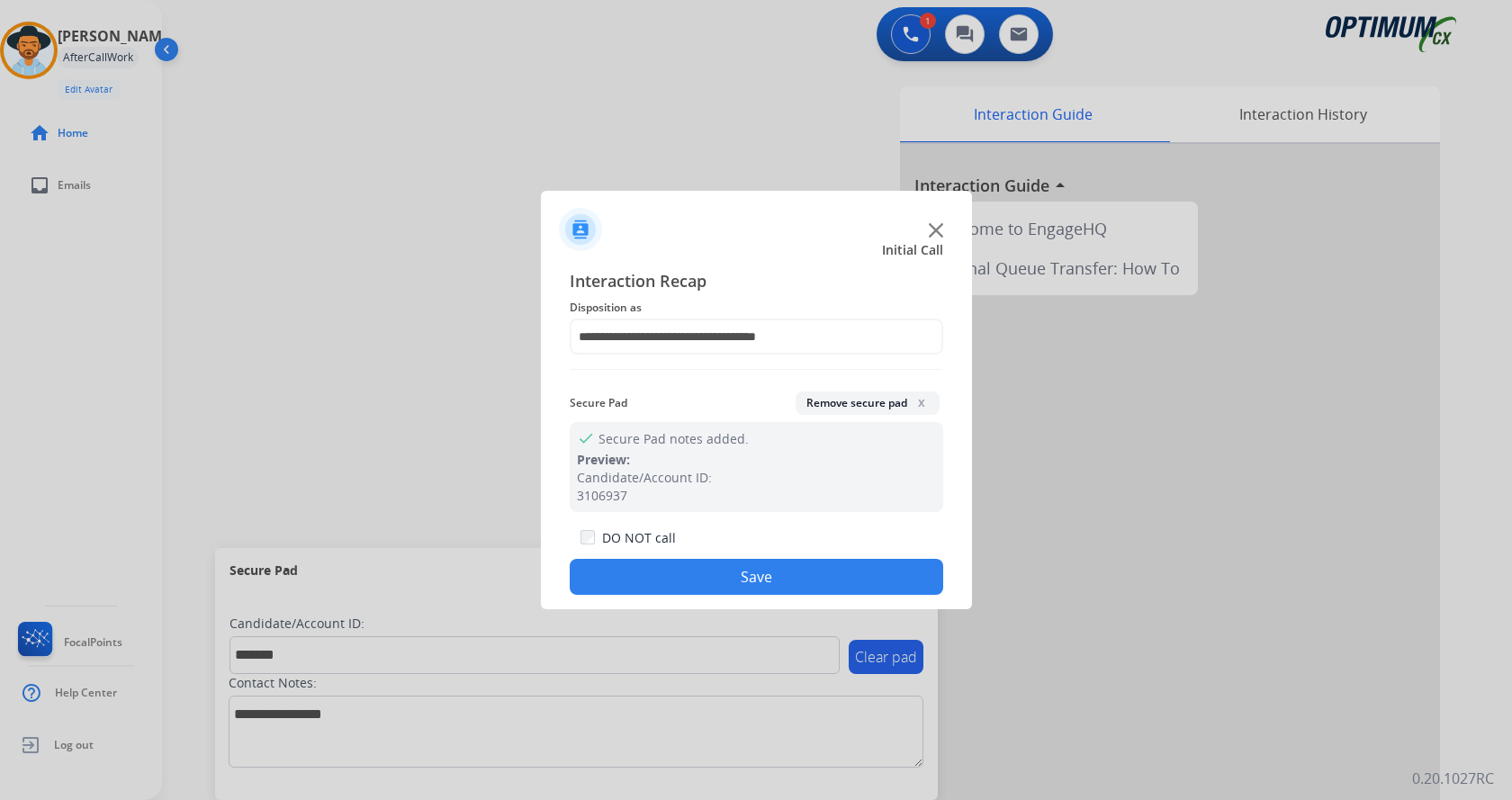
click at [733, 580] on button "Save" at bounding box center [756, 577] width 374 height 36
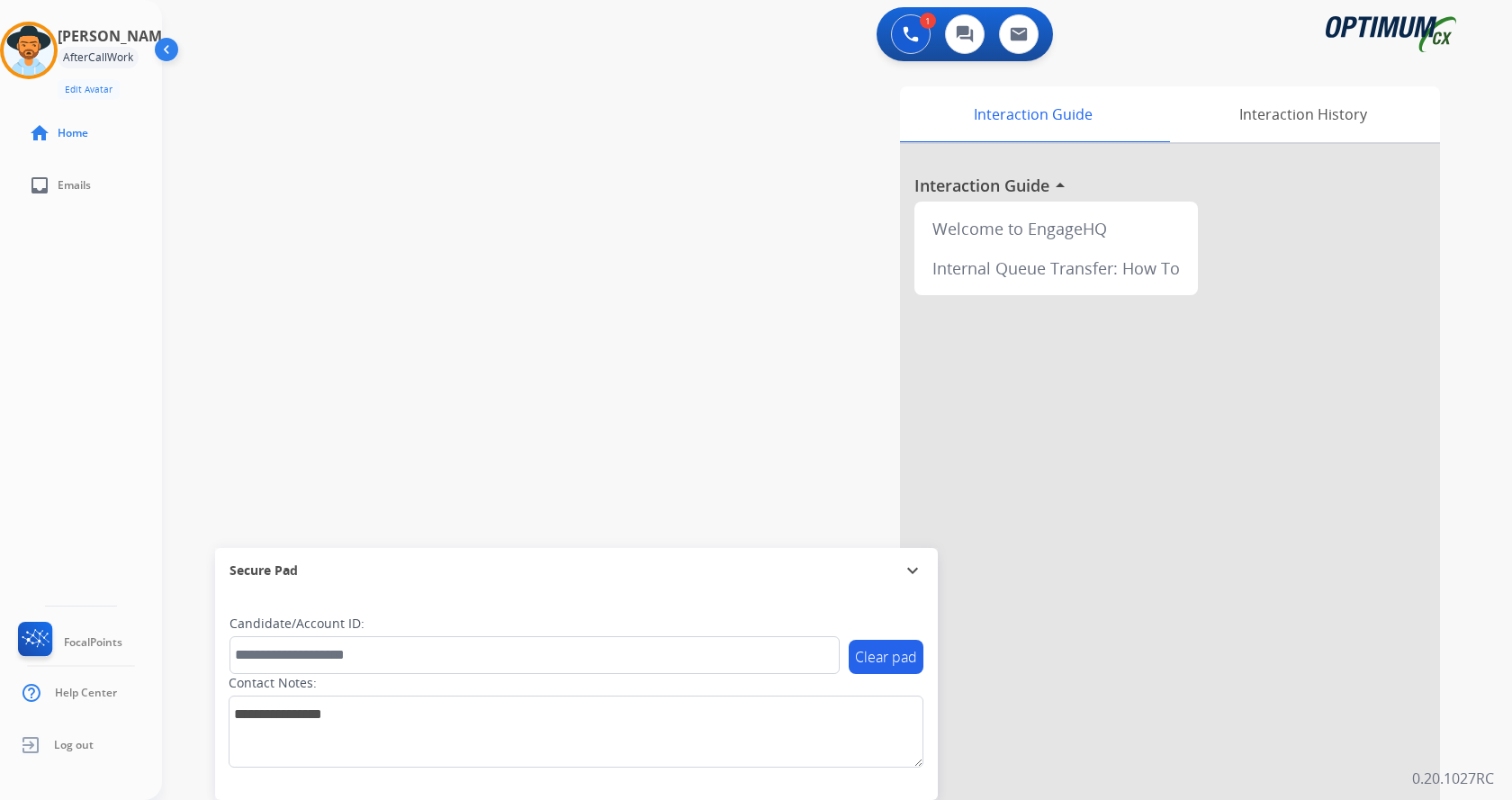
drag, startPoint x: 383, startPoint y: 289, endPoint x: 357, endPoint y: 209, distance: 84.1
click at [382, 285] on div "swap_horiz Break voice bridge close_fullscreen Connect 3-Way Call merge_type Se…" at bounding box center [815, 439] width 1307 height 750
click at [555, 133] on div "swap_horiz Break voice bridge close_fullscreen Connect 3-Way Call merge_type Se…" at bounding box center [815, 439] width 1307 height 750
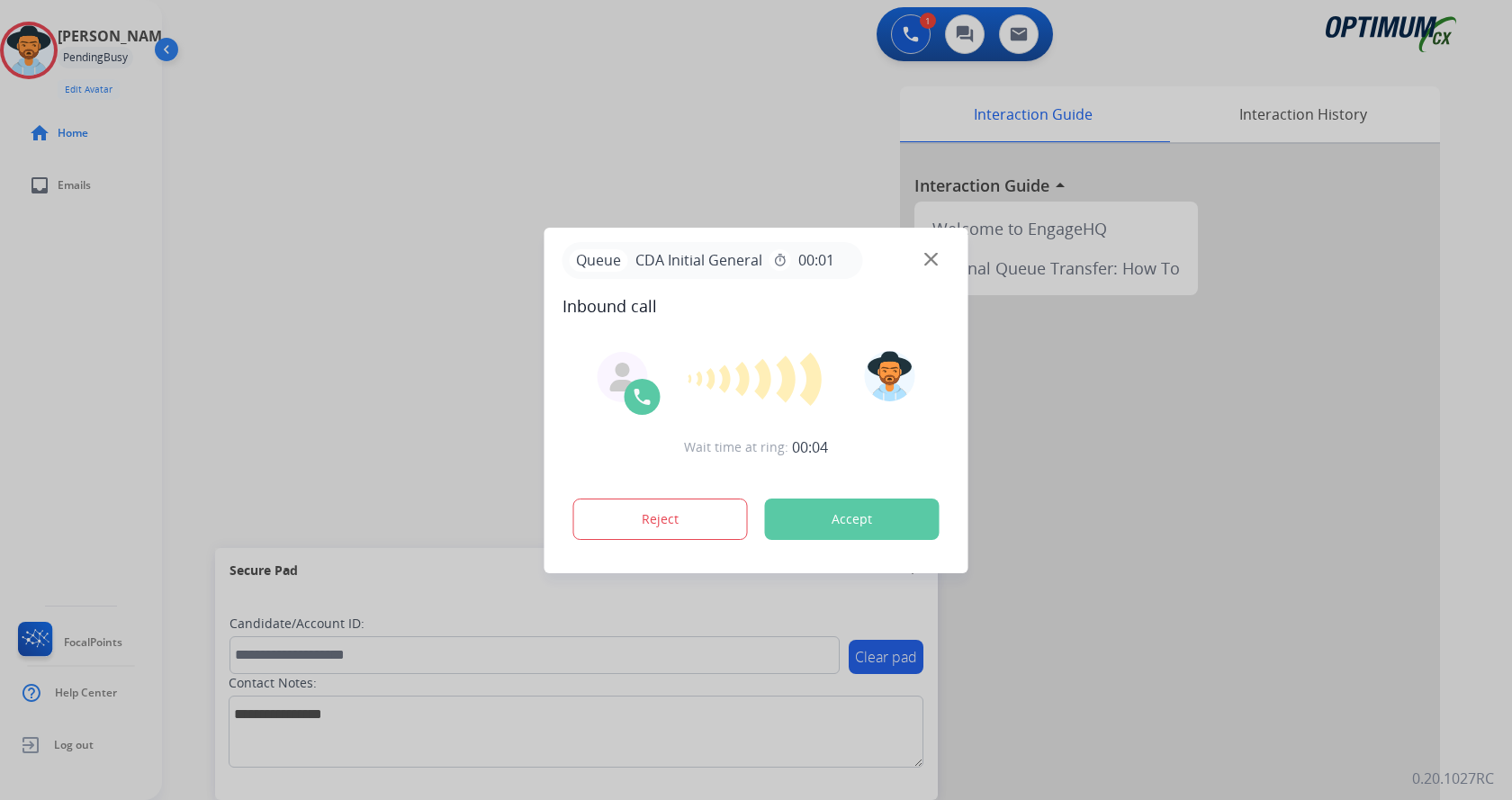
click at [444, 175] on div at bounding box center [756, 400] width 1512 height 800
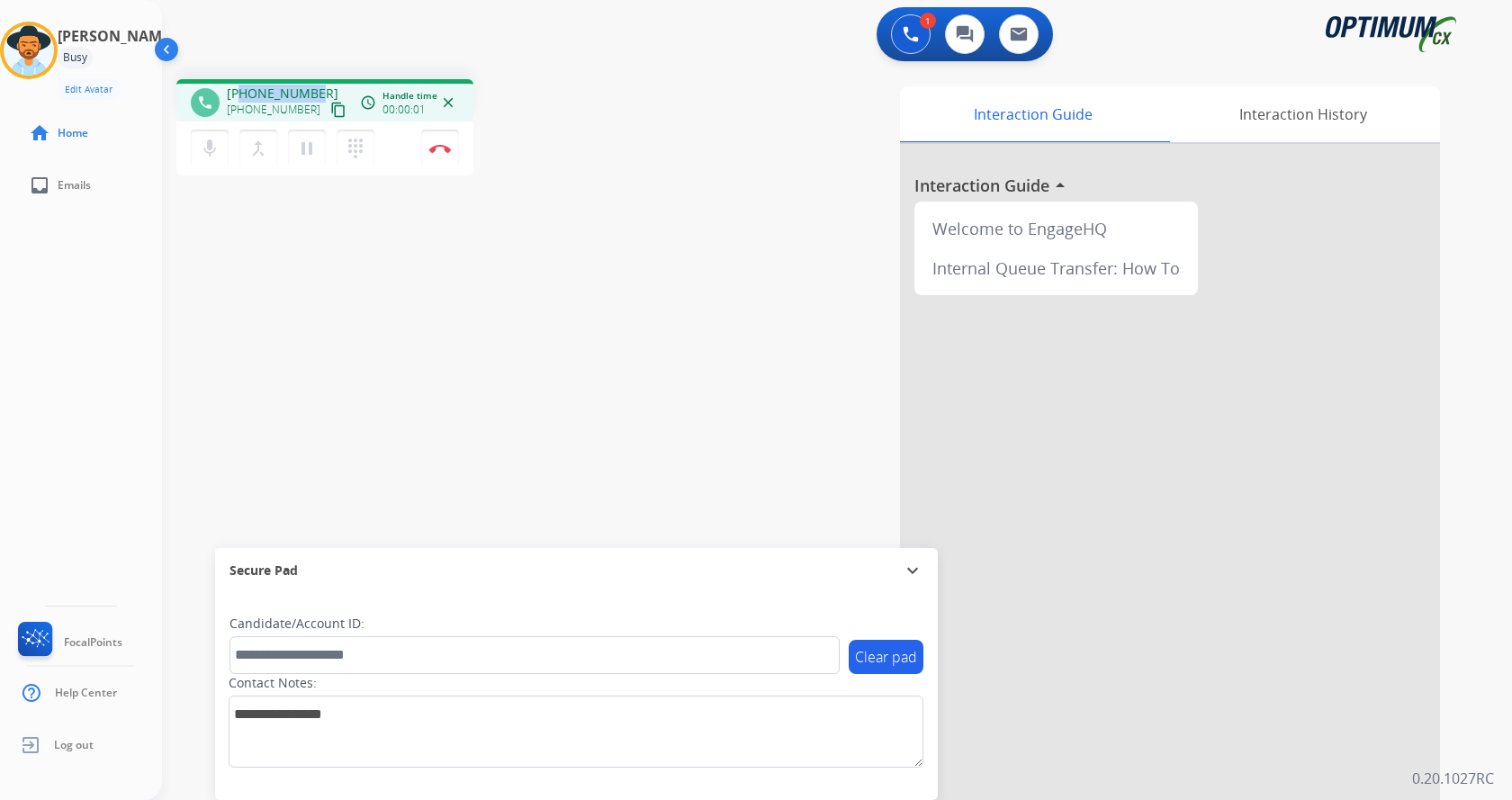
drag, startPoint x: 241, startPoint y: 92, endPoint x: 310, endPoint y: 93, distance: 69.0
click at [310, 93] on span "[PHONE_NUMBER]" at bounding box center [282, 93] width 111 height 18
copy span "3176065622"
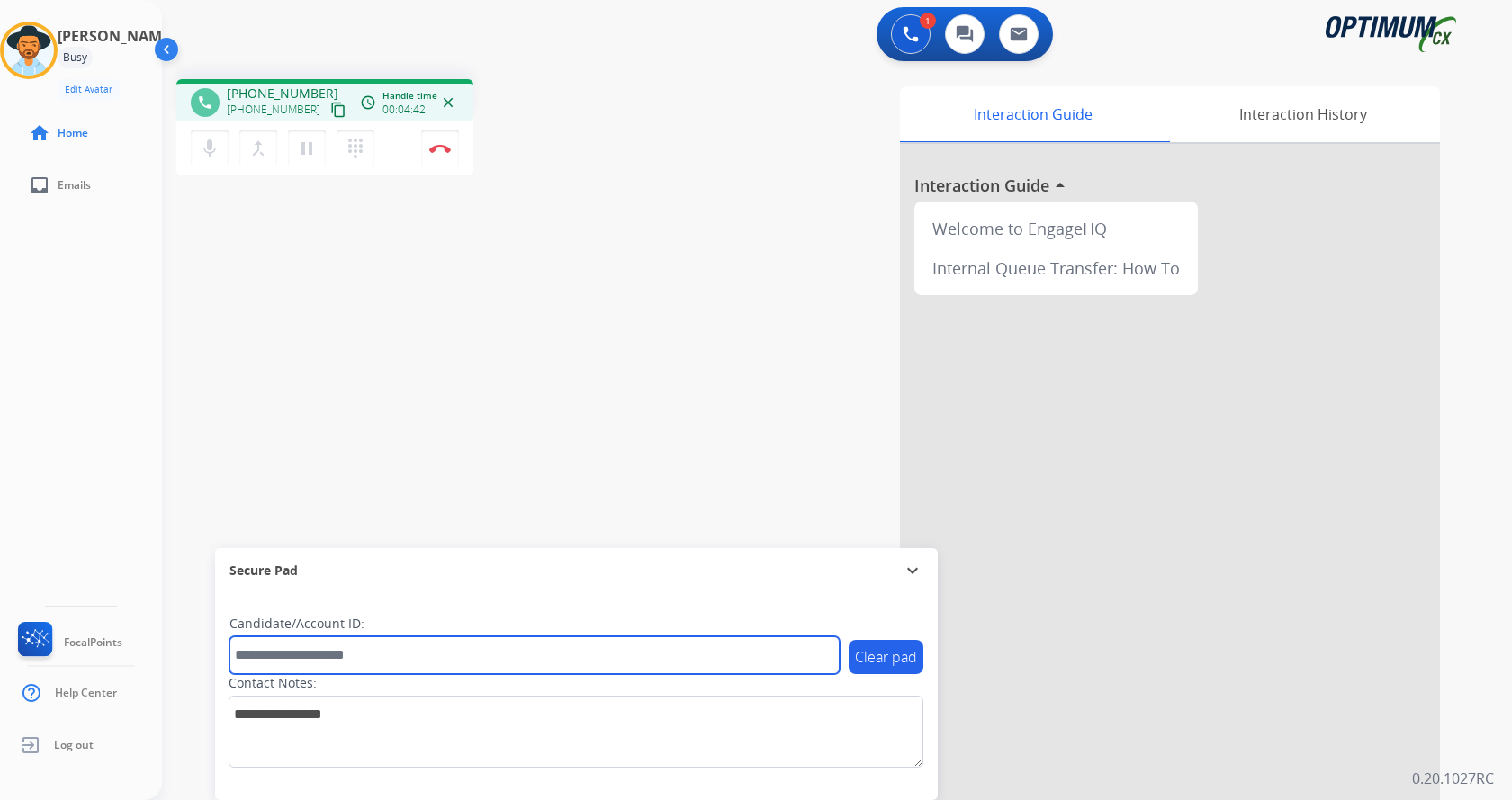
click at [377, 653] on input "text" at bounding box center [534, 655] width 610 height 37
paste input "*******"
type input "*******"
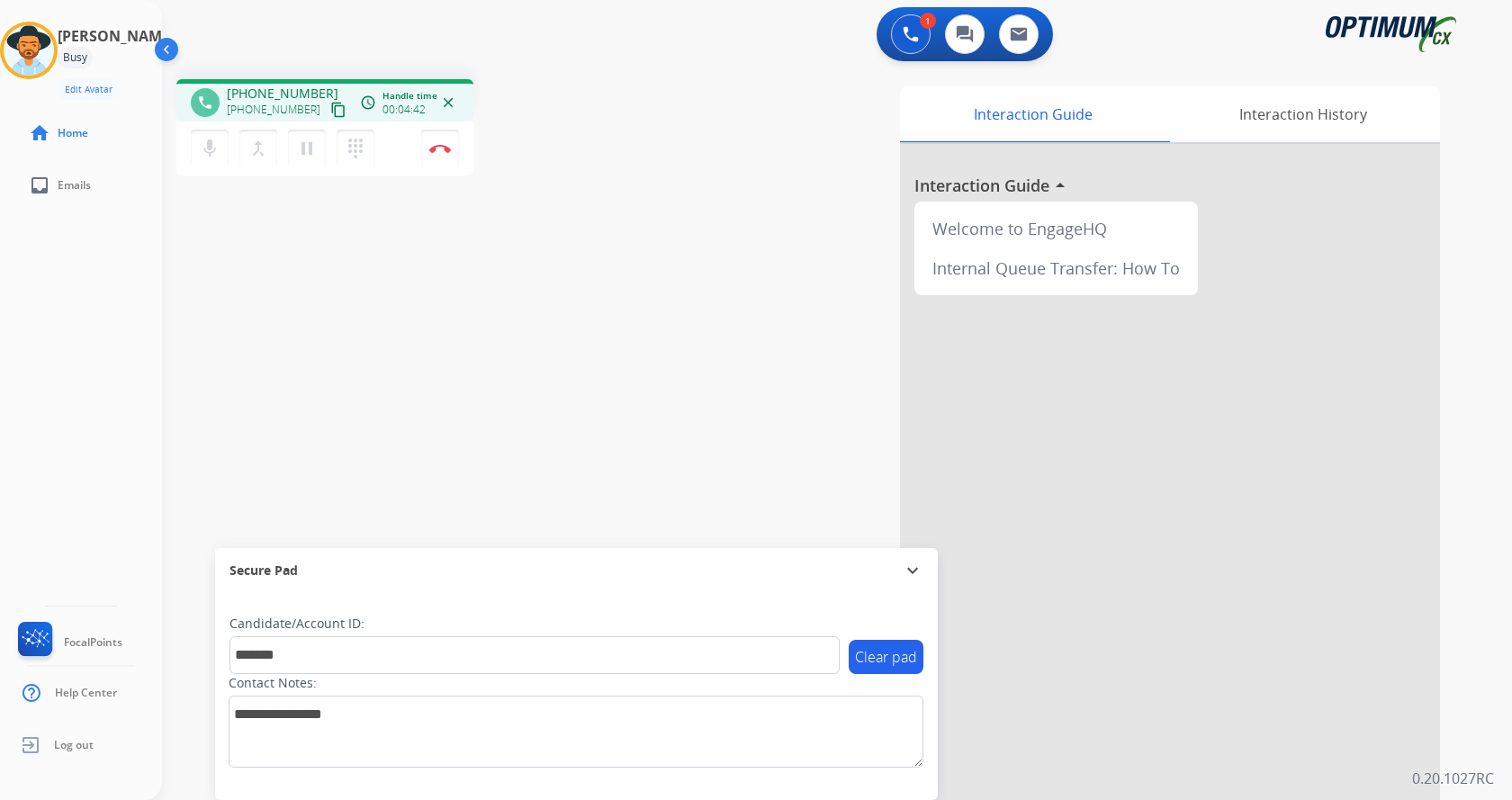
click at [431, 393] on div "phone [PHONE_NUMBER] [PHONE_NUMBER] content_copy access_time Call metrics Queue…" at bounding box center [815, 439] width 1307 height 750
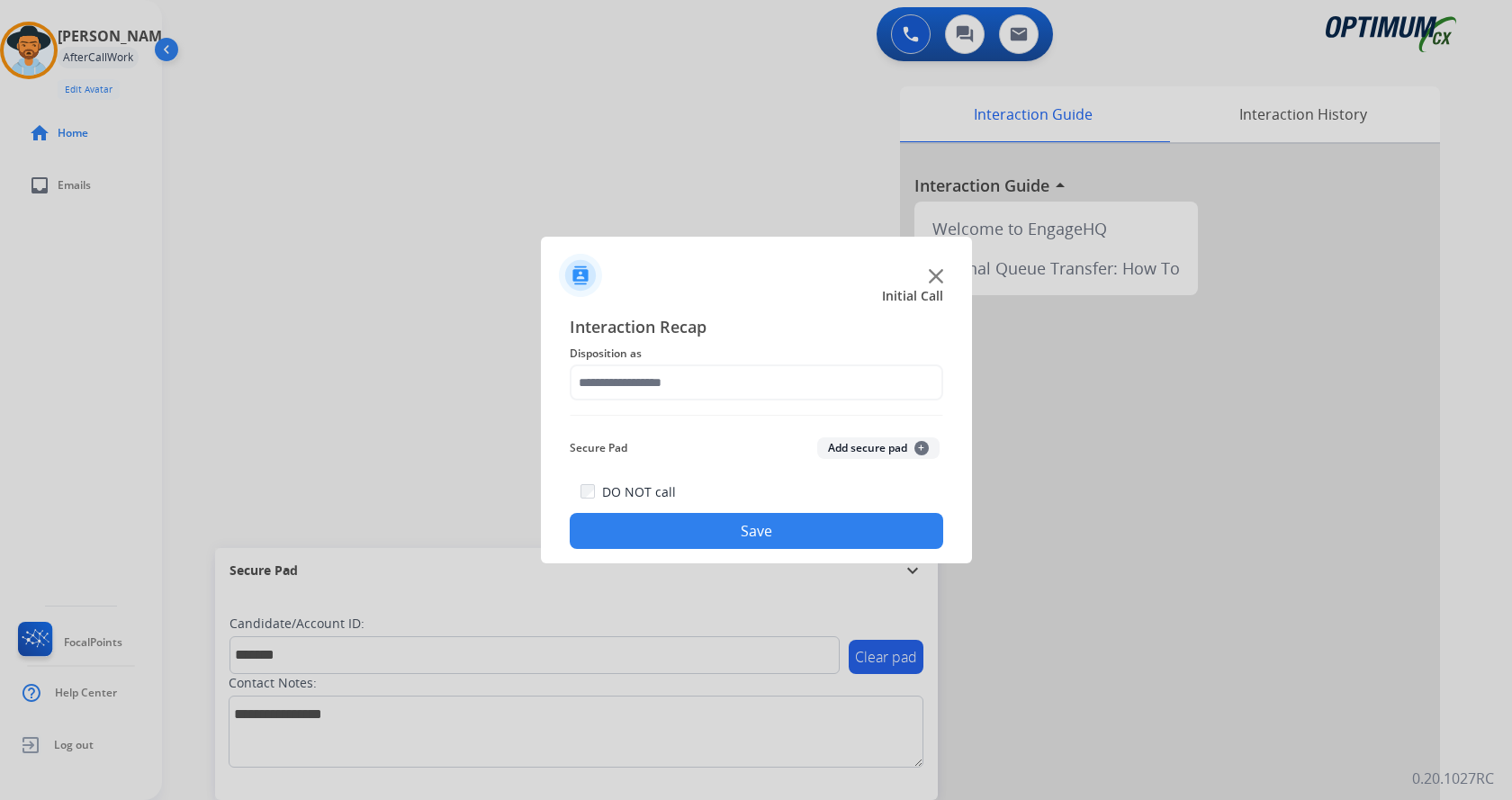
click at [871, 443] on button "Add secure pad +" at bounding box center [878, 448] width 123 height 22
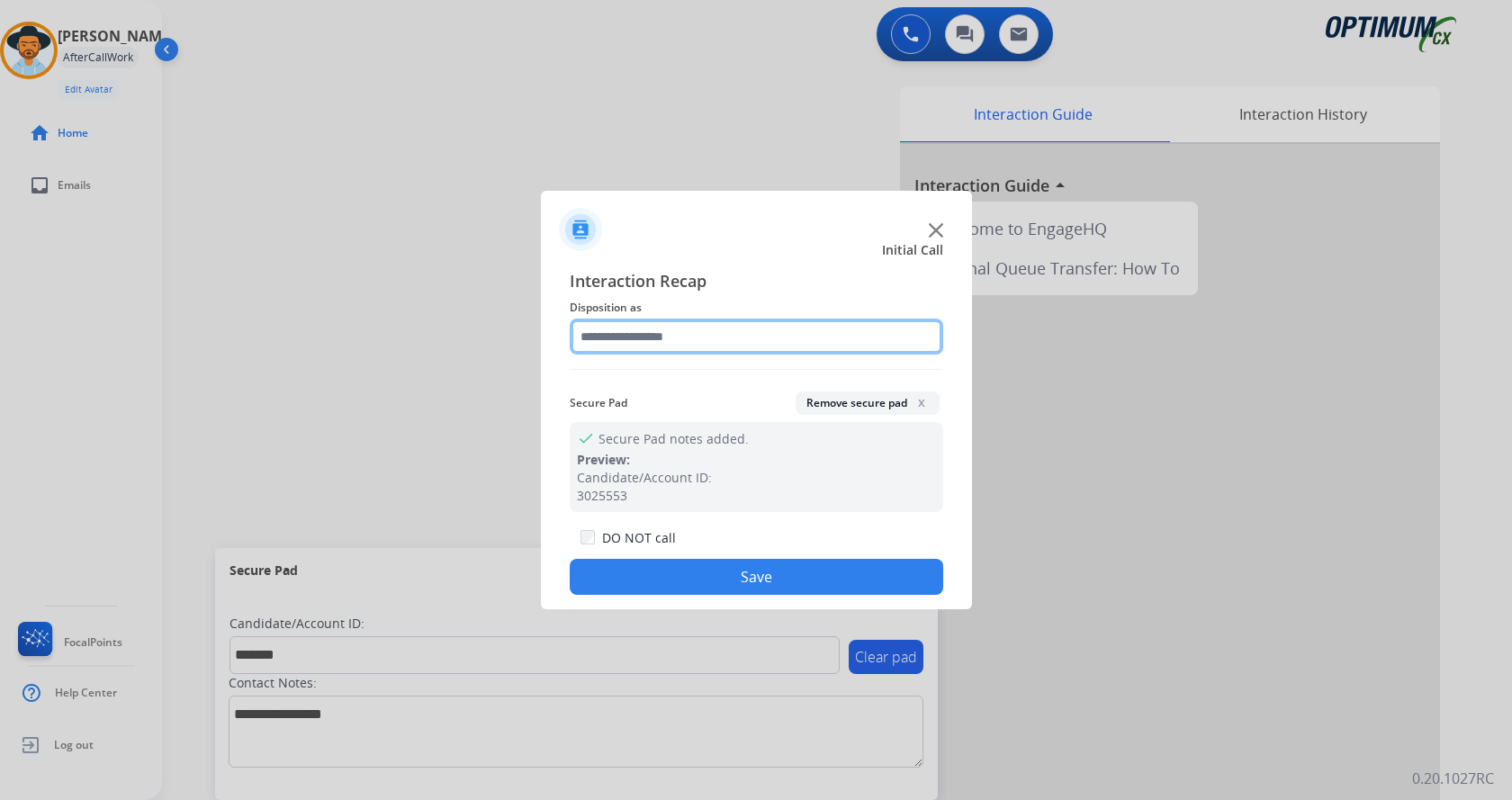
click at [706, 325] on input "text" at bounding box center [756, 336] width 374 height 36
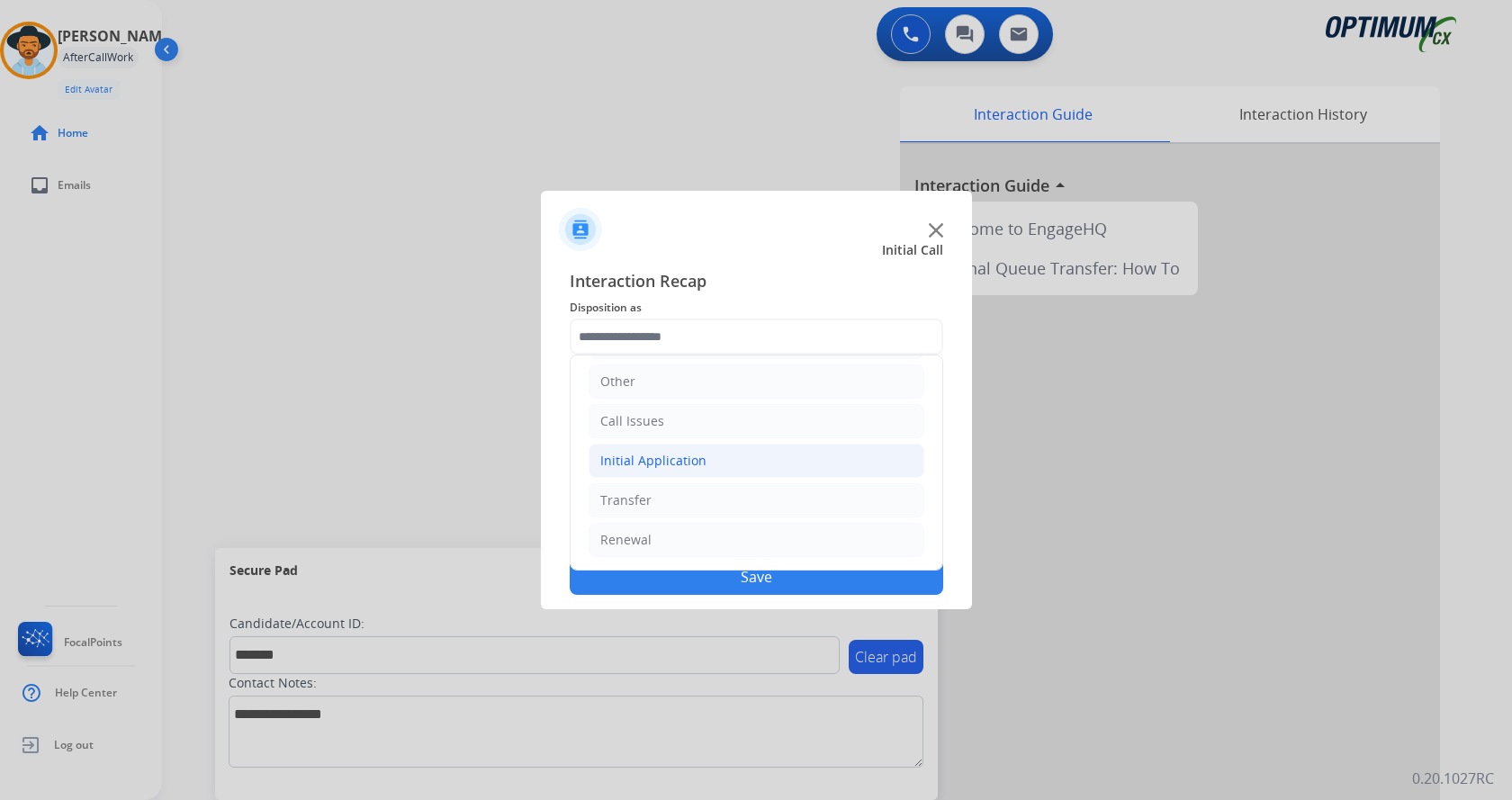
click at [711, 461] on li "Initial Application" at bounding box center [756, 461] width 335 height 35
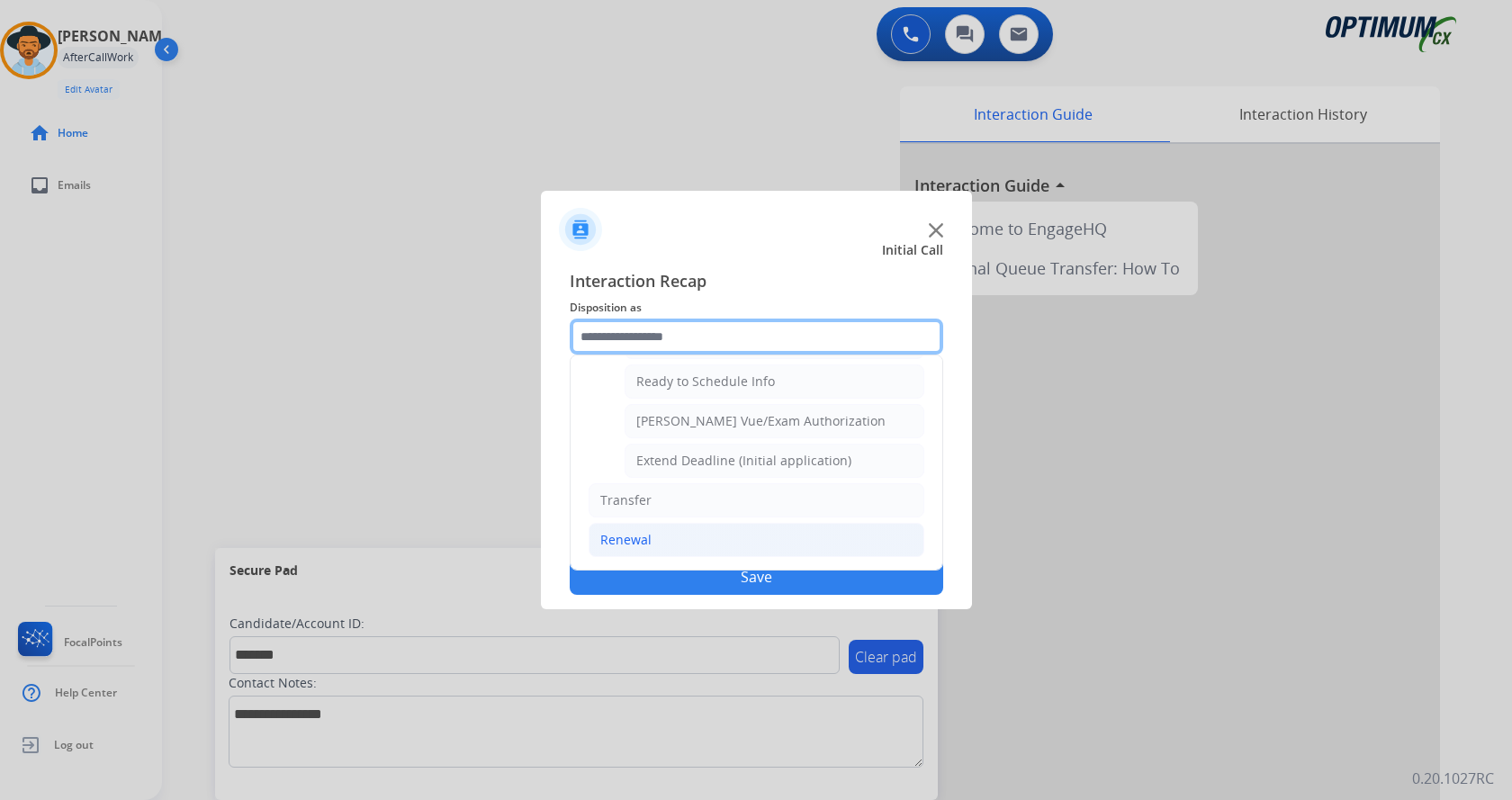
scroll to position [1000, 0]
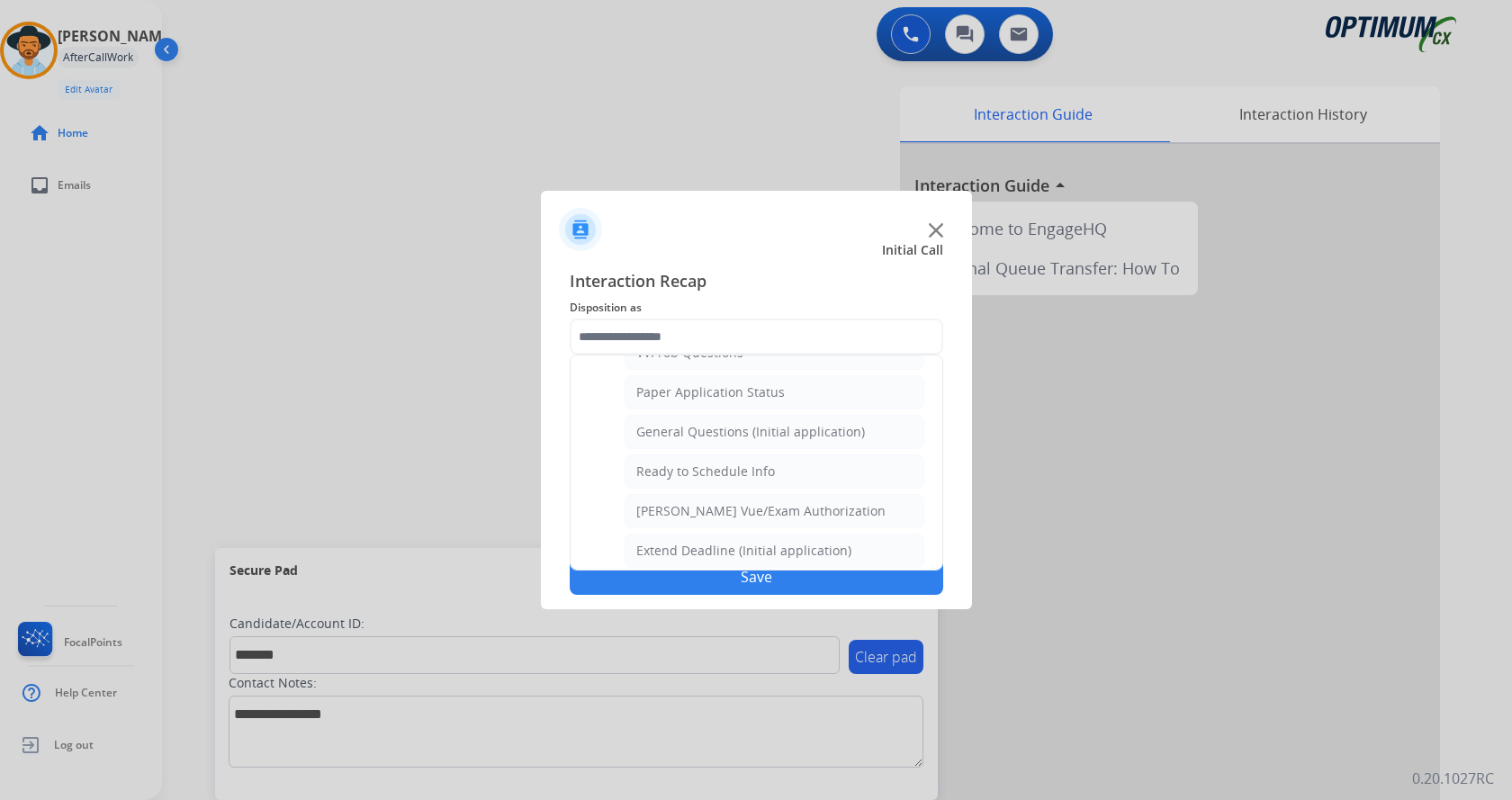
click at [749, 412] on ul "Credential Resend (Initial application) Appeals Stuck in Staff Review Paper Exa…" at bounding box center [756, 86] width 335 height 963
click at [751, 429] on div "General Questions (Initial application)" at bounding box center [750, 432] width 229 height 18
type input "**********"
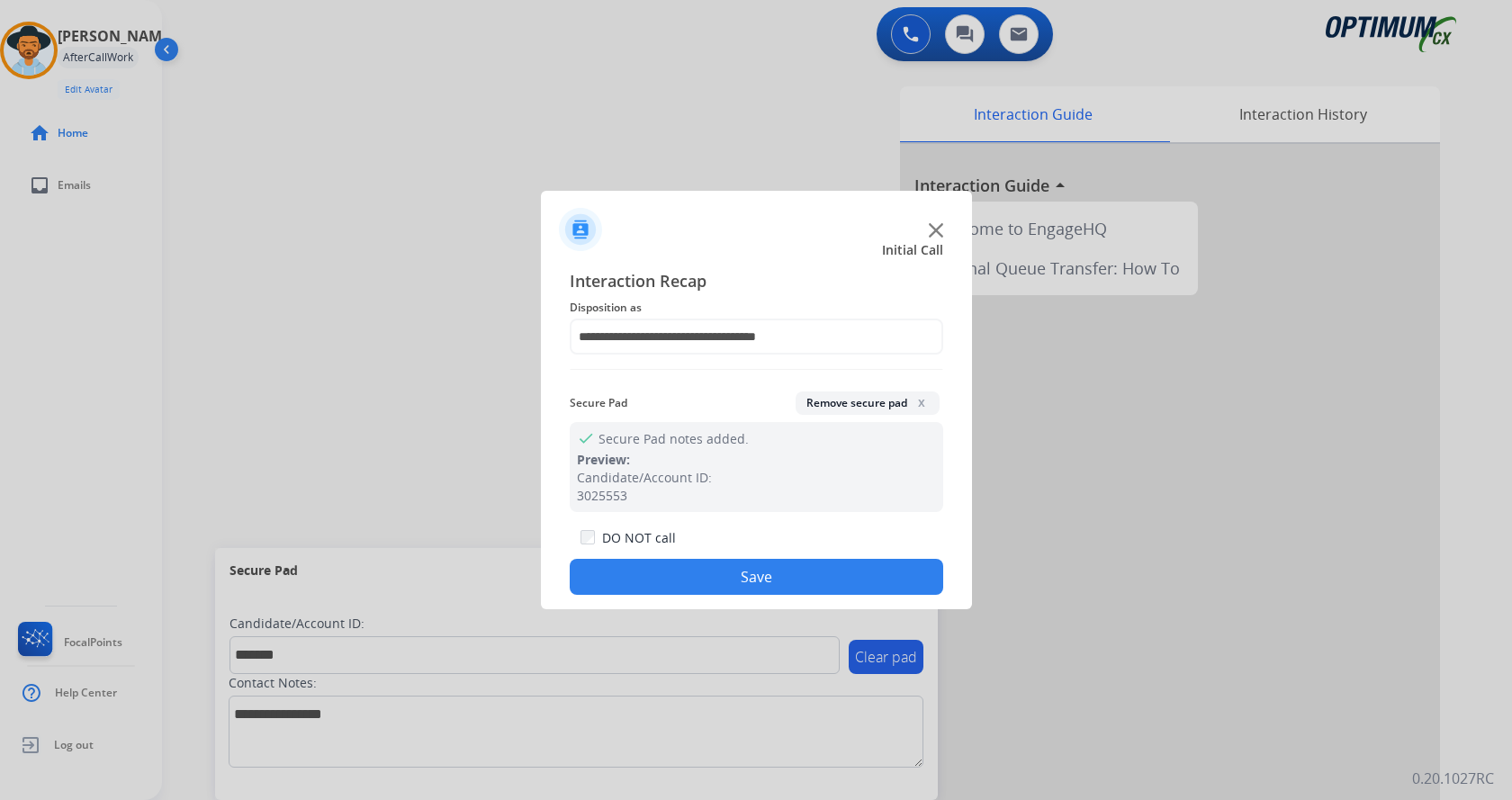
click at [733, 596] on div "**********" at bounding box center [756, 432] width 431 height 356
click at [733, 582] on button "Save" at bounding box center [756, 577] width 374 height 36
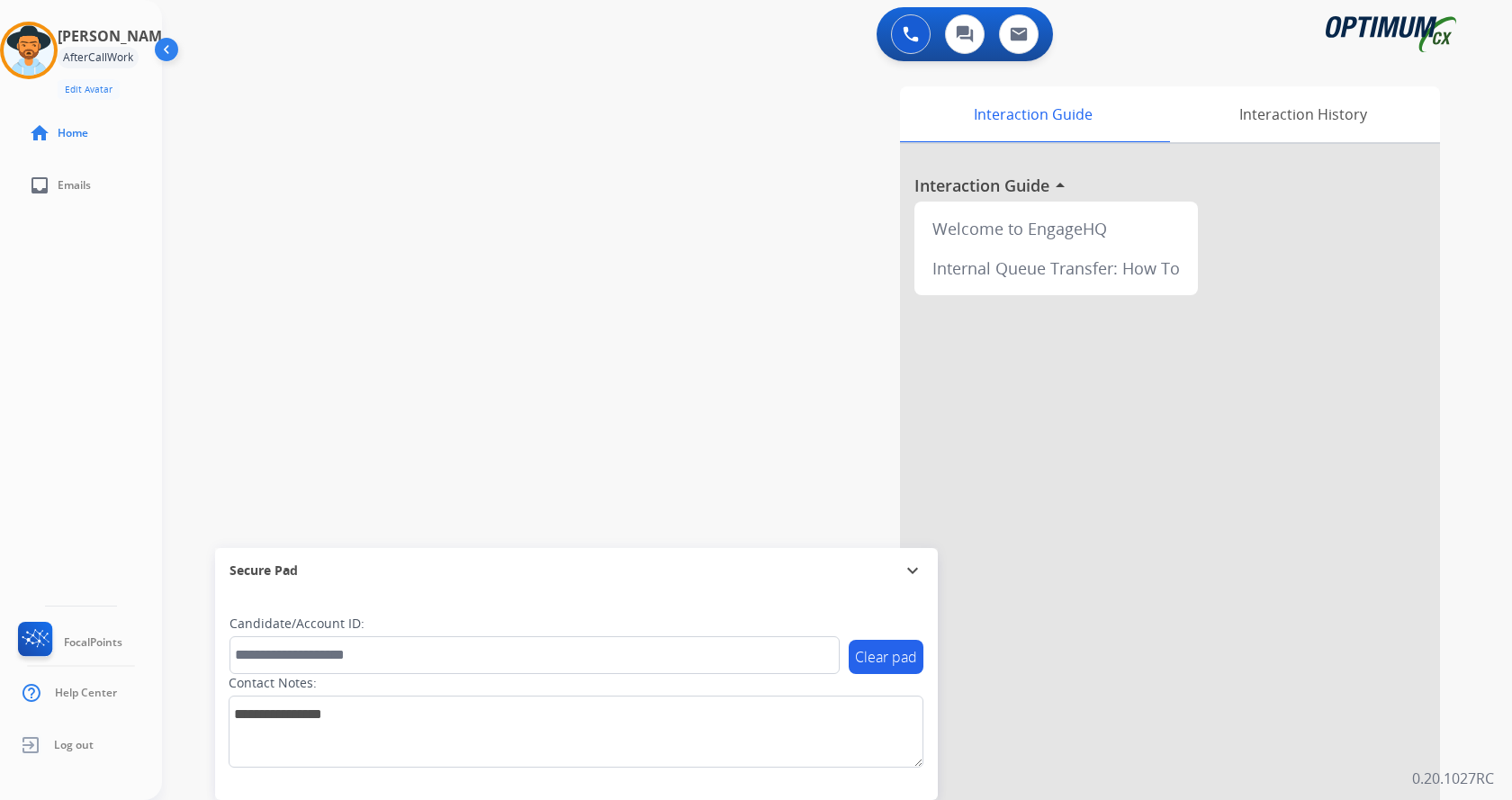
click at [405, 288] on div "swap_horiz Break voice bridge close_fullscreen Connect 3-Way Call merge_type Se…" at bounding box center [815, 439] width 1307 height 750
click at [703, 180] on div "Interaction Guide Interaction History Interaction Guide arrow_drop_up Welcome t…" at bounding box center [1047, 451] width 784 height 729
click at [490, 286] on div "swap_horiz Break voice bridge close_fullscreen Connect 3-Way Call merge_type Se…" at bounding box center [815, 439] width 1307 height 750
click at [702, 198] on div "Interaction Guide Interaction History Interaction Guide arrow_drop_up Welcome t…" at bounding box center [1047, 451] width 784 height 729
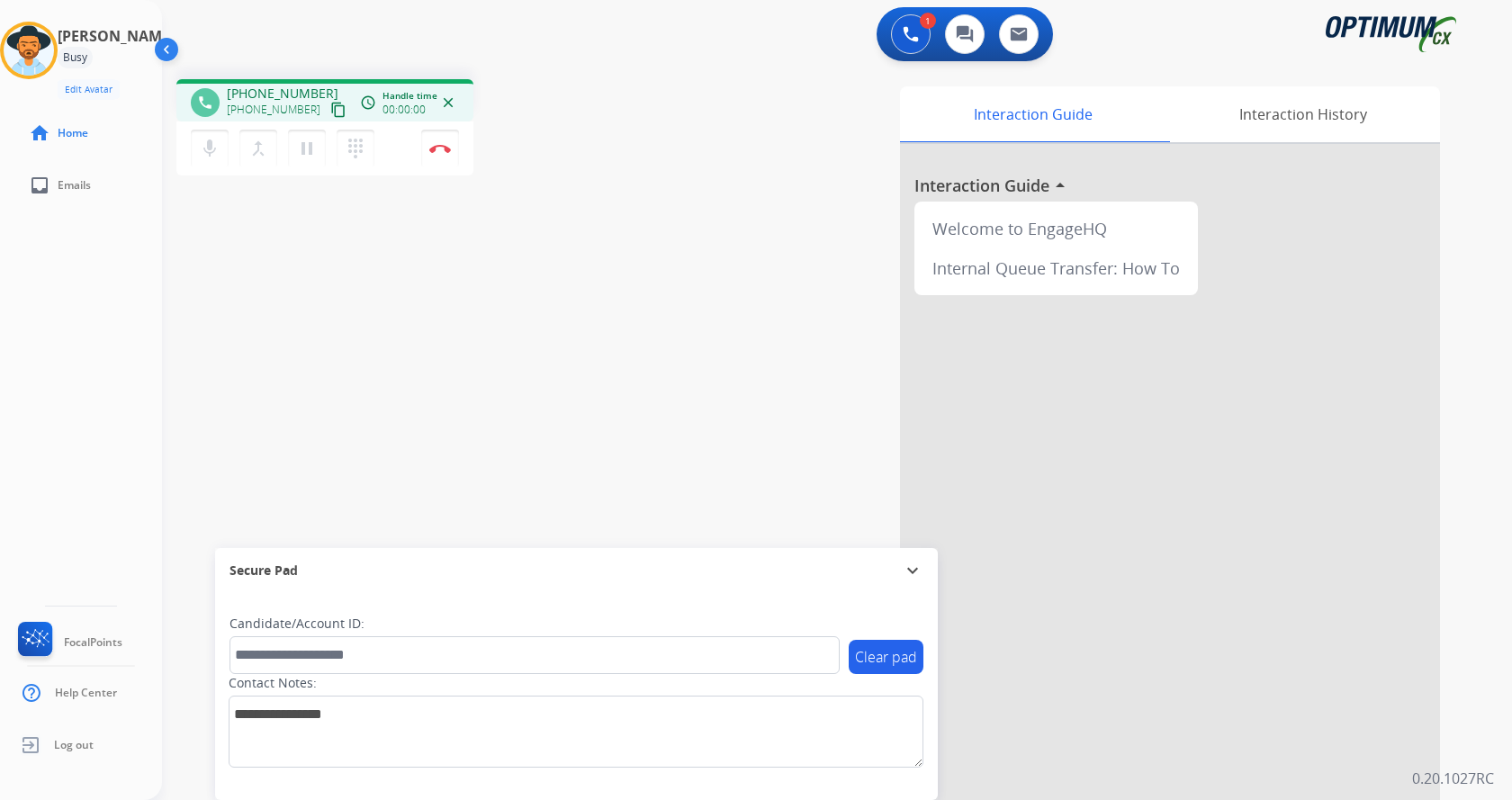
drag, startPoint x: 415, startPoint y: 283, endPoint x: 275, endPoint y: 210, distance: 157.9
click at [417, 282] on div "phone [PHONE_NUMBER] [PHONE_NUMBER] content_copy access_time Call metrics Queue…" at bounding box center [815, 439] width 1307 height 750
drag, startPoint x: 242, startPoint y: 93, endPoint x: 312, endPoint y: 88, distance: 70.2
click at [312, 88] on span "[PHONE_NUMBER]" at bounding box center [282, 93] width 111 height 18
copy span "7867975335"
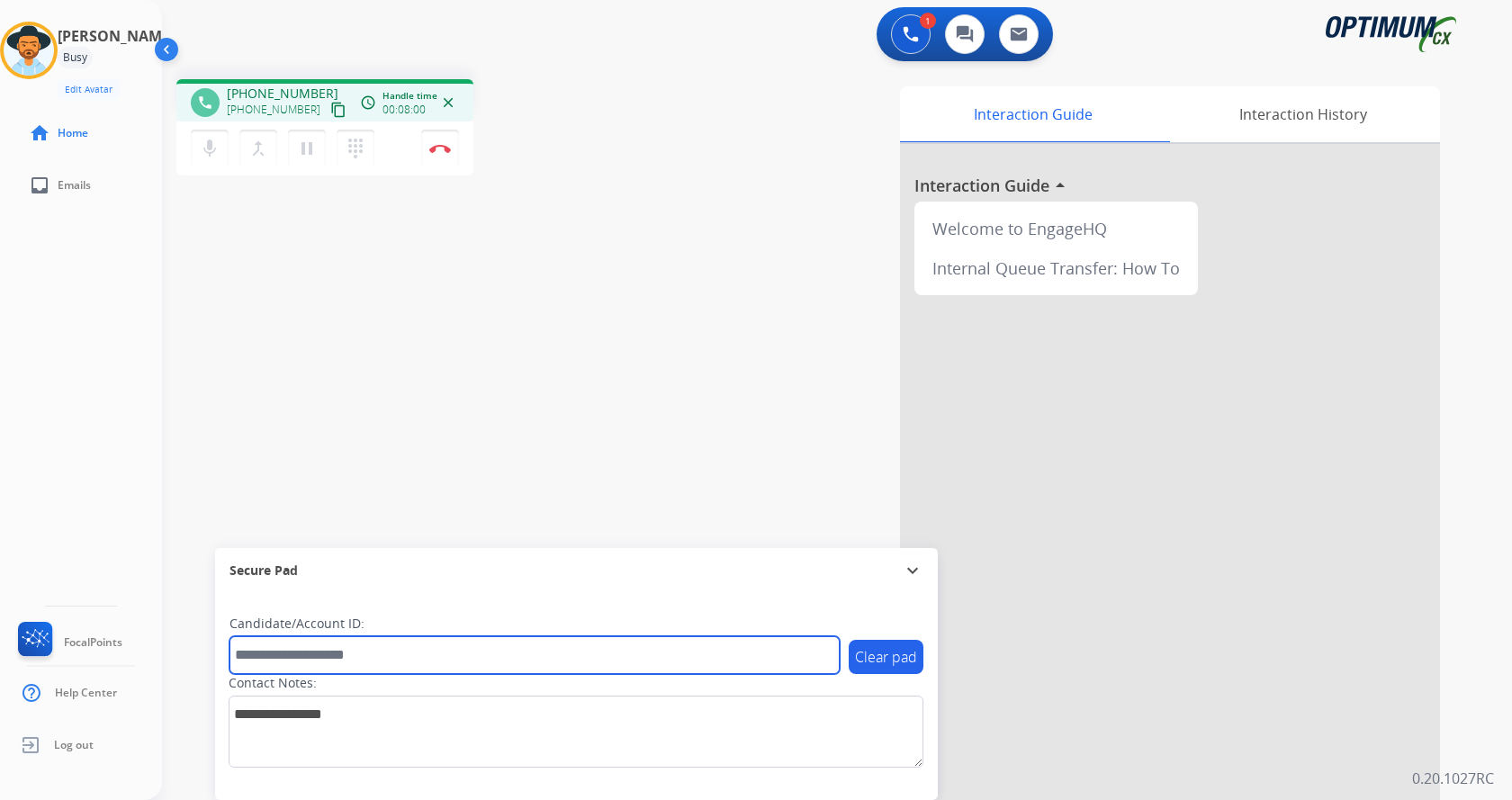
click at [379, 661] on input "text" at bounding box center [534, 655] width 610 height 37
paste input "*******"
type input "*******"
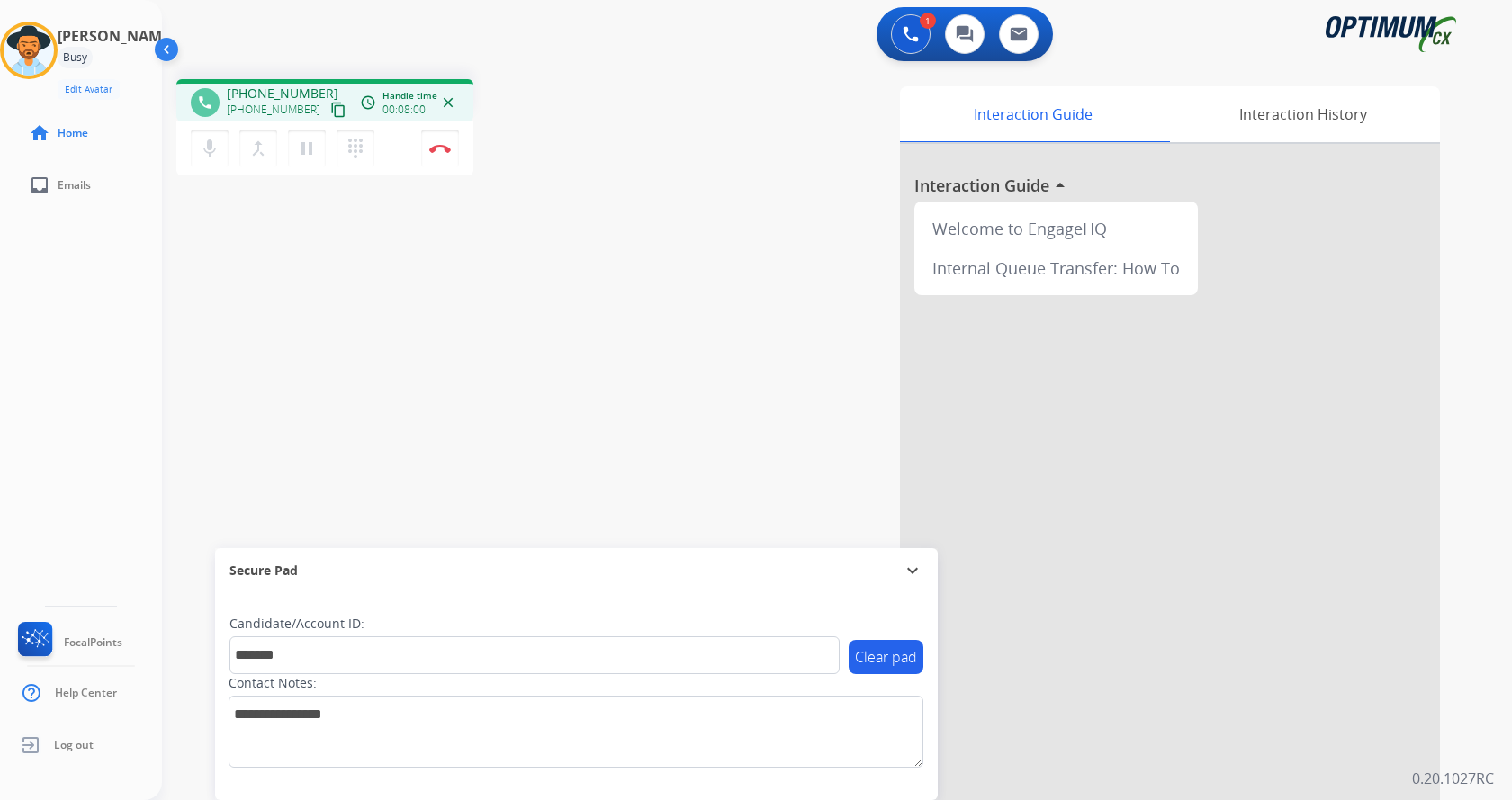
click at [450, 352] on div "phone [PHONE_NUMBER] [PHONE_NUMBER] content_copy access_time Call metrics Queue…" at bounding box center [815, 439] width 1307 height 750
click at [556, 393] on div "phone [PHONE_NUMBER] [PHONE_NUMBER] content_copy access_time Call metrics Queue…" at bounding box center [815, 439] width 1307 height 750
click at [571, 376] on div "phone [PHONE_NUMBER] [PHONE_NUMBER] content_copy access_time Call metrics Queue…" at bounding box center [815, 439] width 1307 height 750
click at [438, 144] on img at bounding box center [439, 149] width 22 height 9
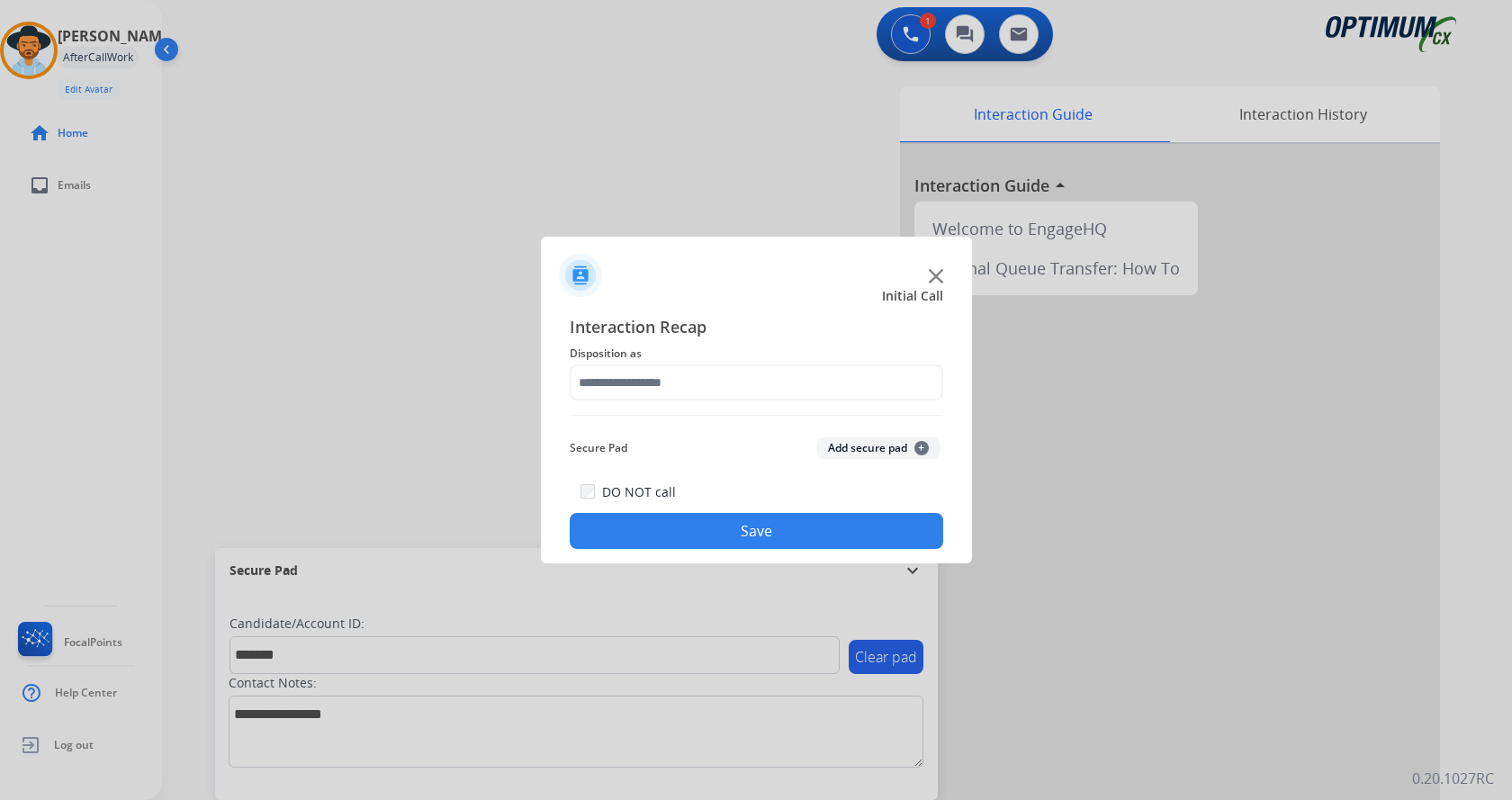
click at [869, 442] on button "Add secure pad +" at bounding box center [878, 448] width 123 height 22
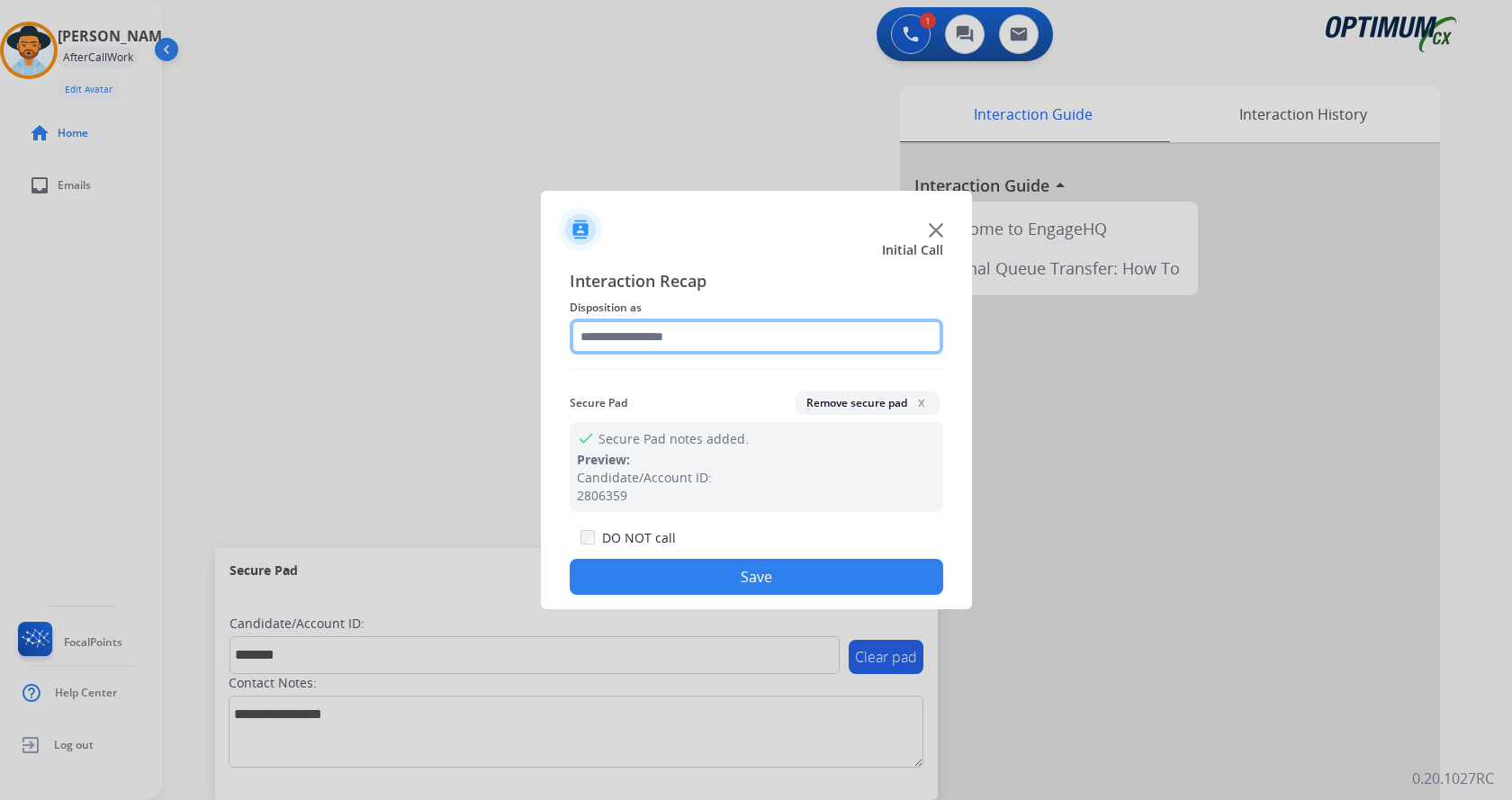
click at [734, 339] on input "text" at bounding box center [756, 336] width 374 height 36
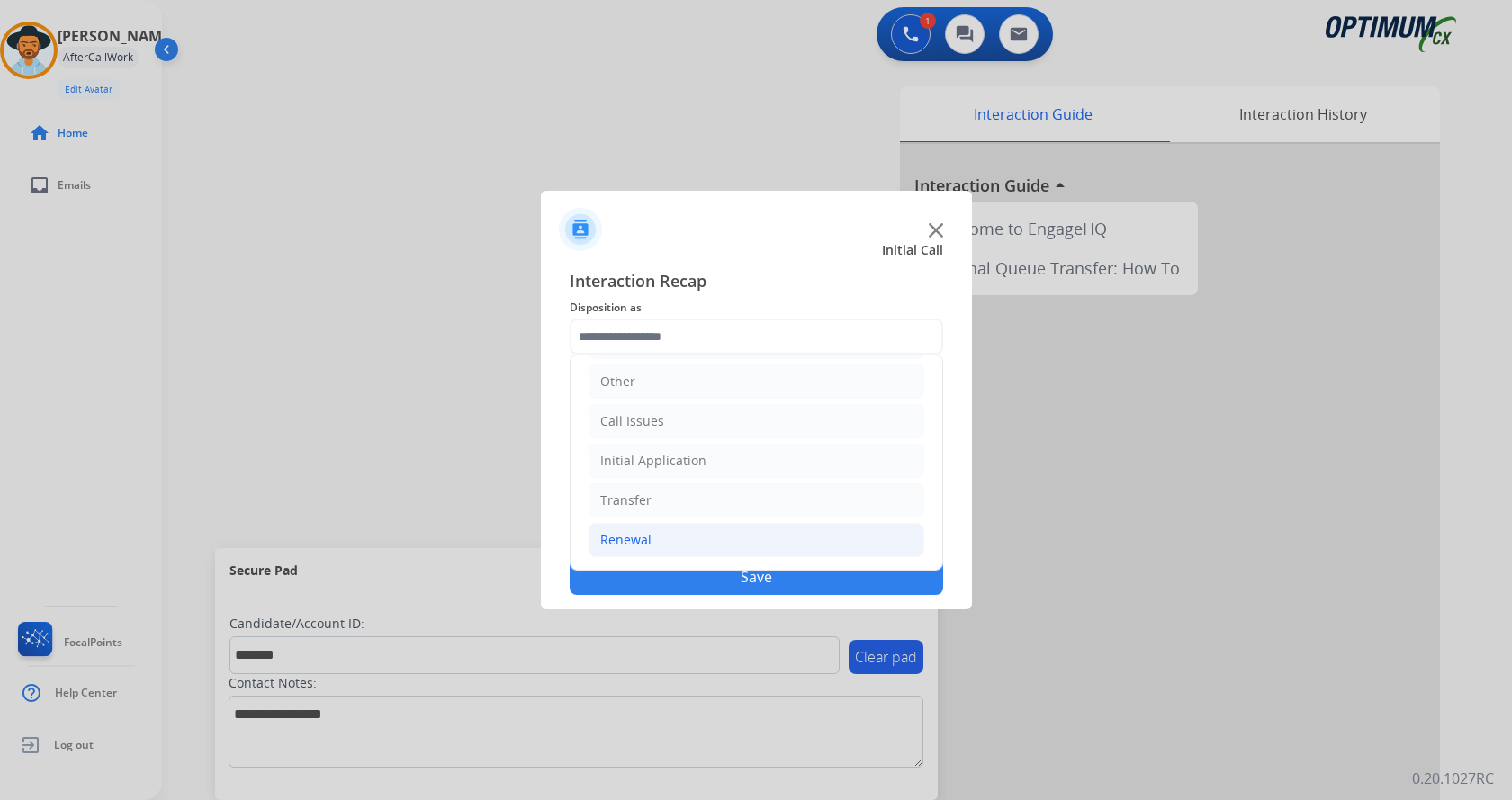
click at [702, 536] on li "Renewal" at bounding box center [756, 540] width 335 height 35
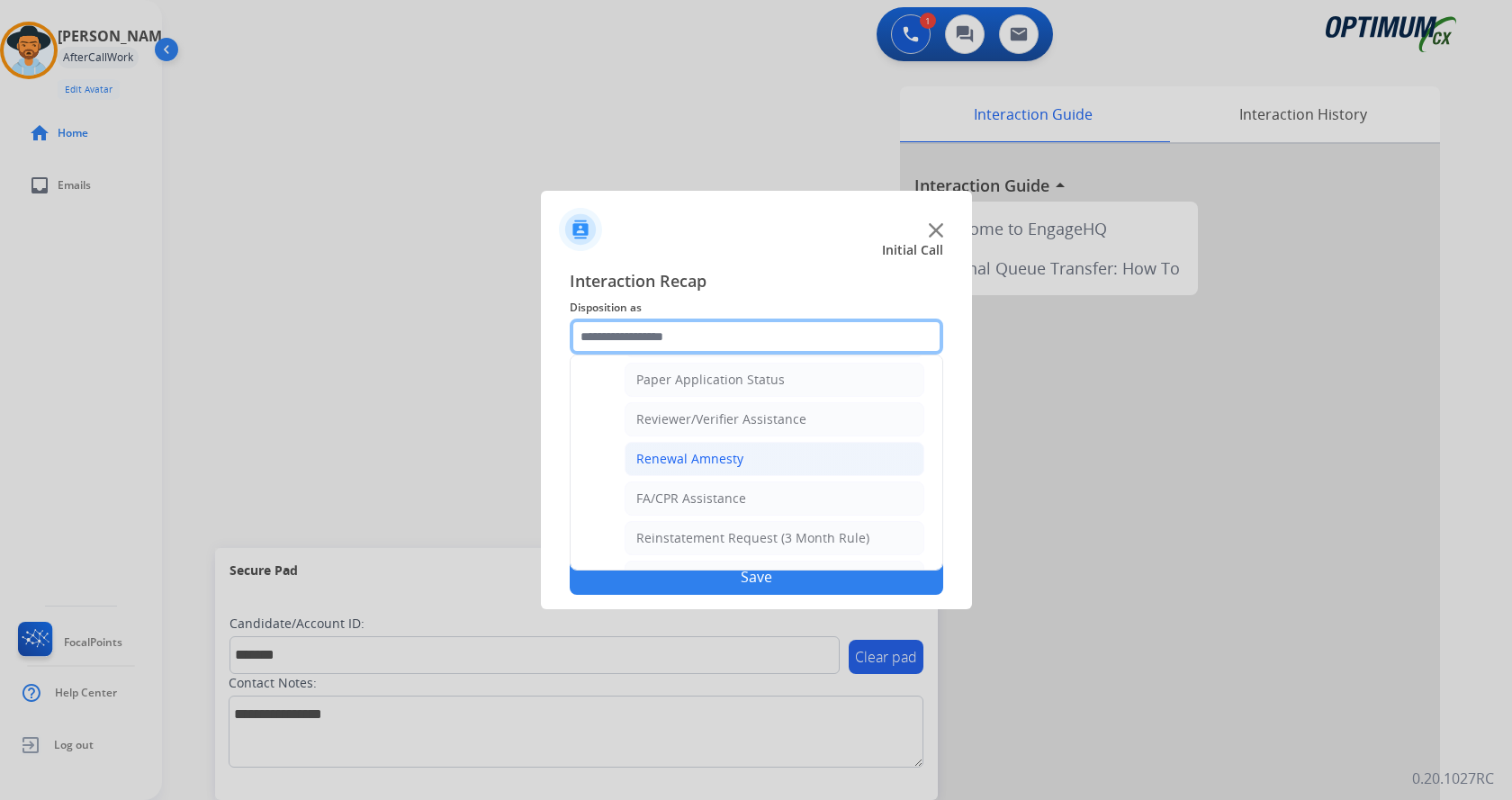
scroll to position [695, 0]
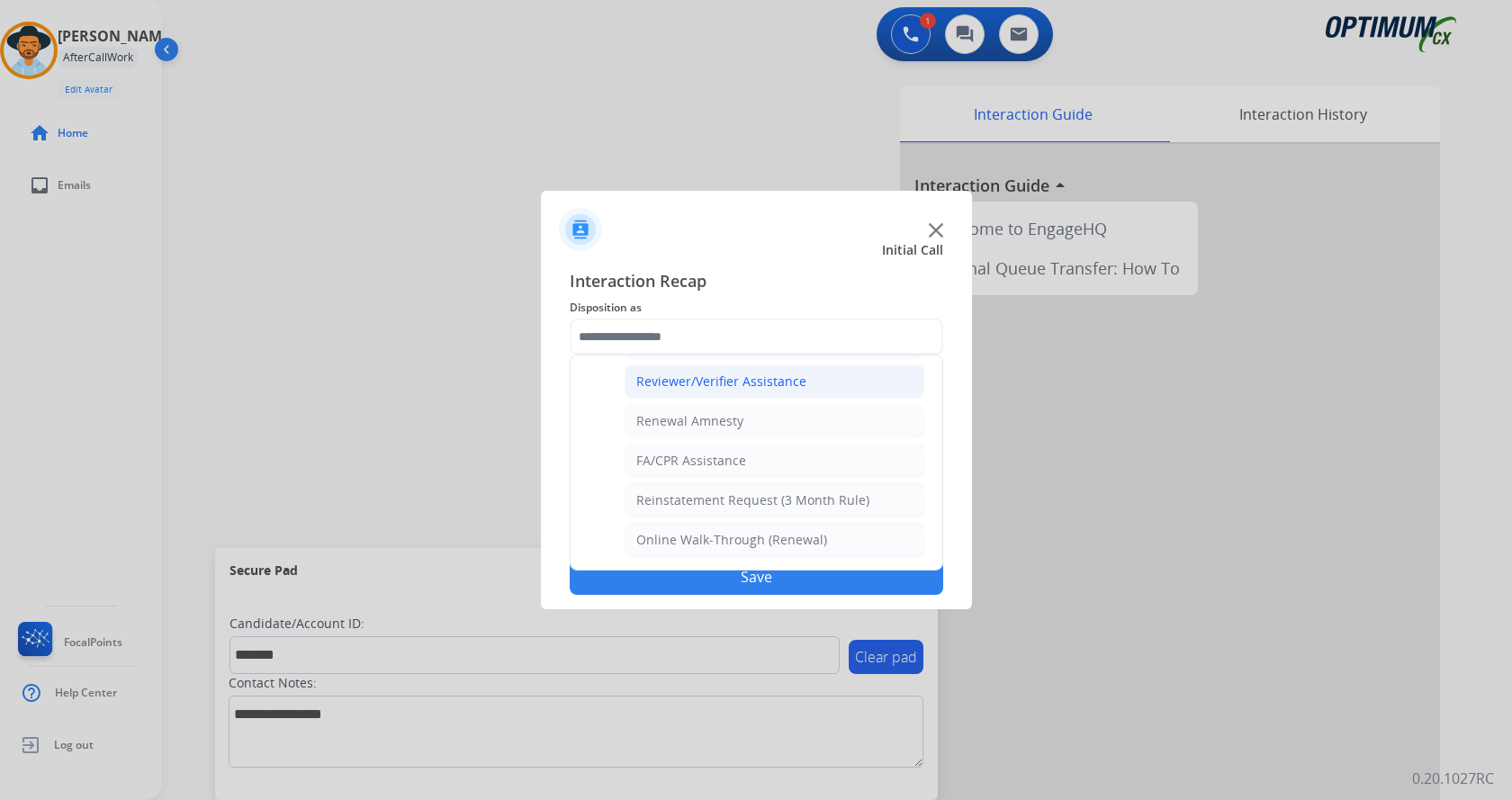
click at [719, 384] on div "Reviewer/Verifier Assistance" at bounding box center [721, 381] width 170 height 18
type input "**********"
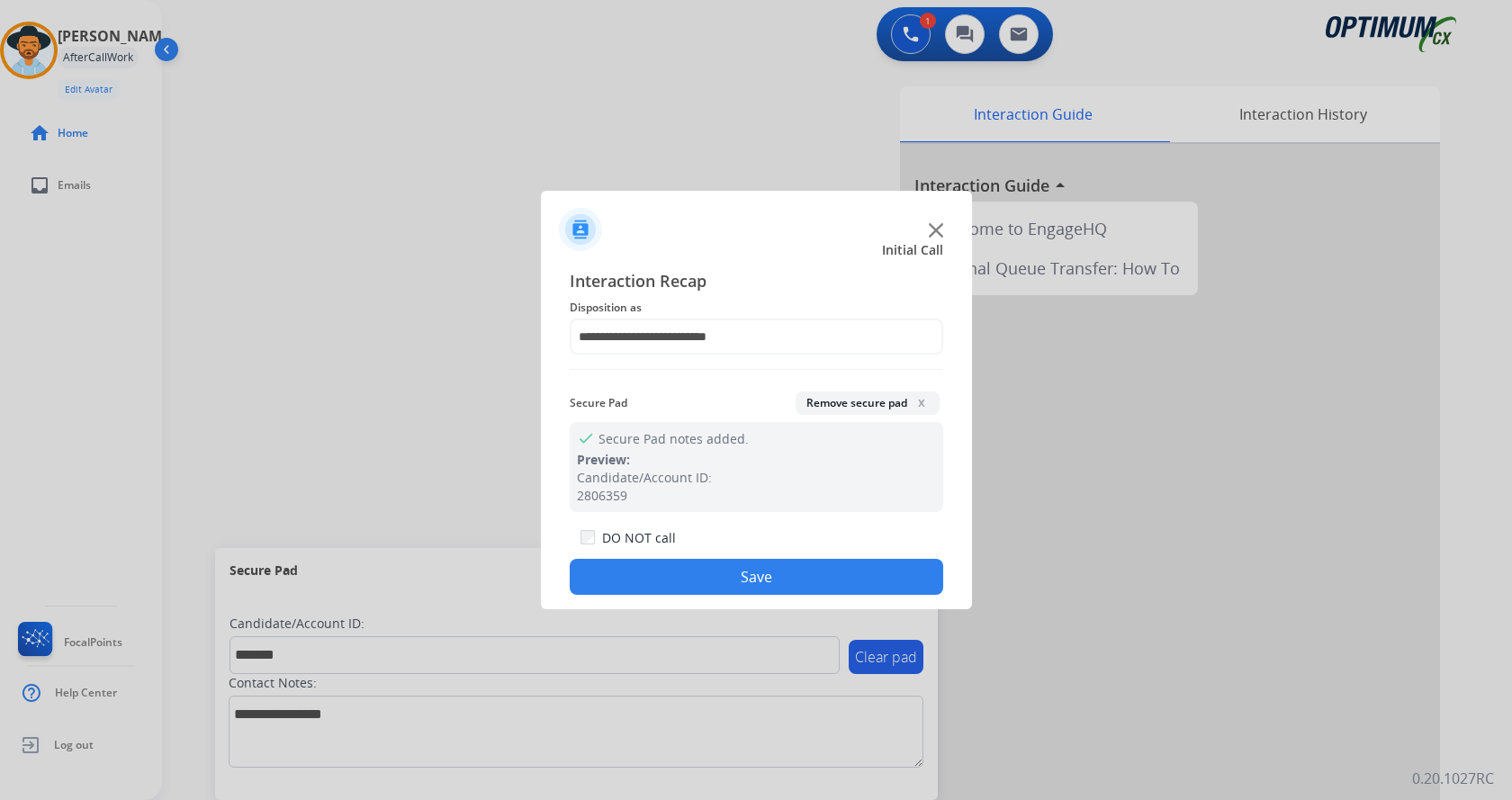
drag, startPoint x: 675, startPoint y: 578, endPoint x: 671, endPoint y: 567, distance: 11.7
click at [675, 577] on button "Save" at bounding box center [756, 577] width 374 height 36
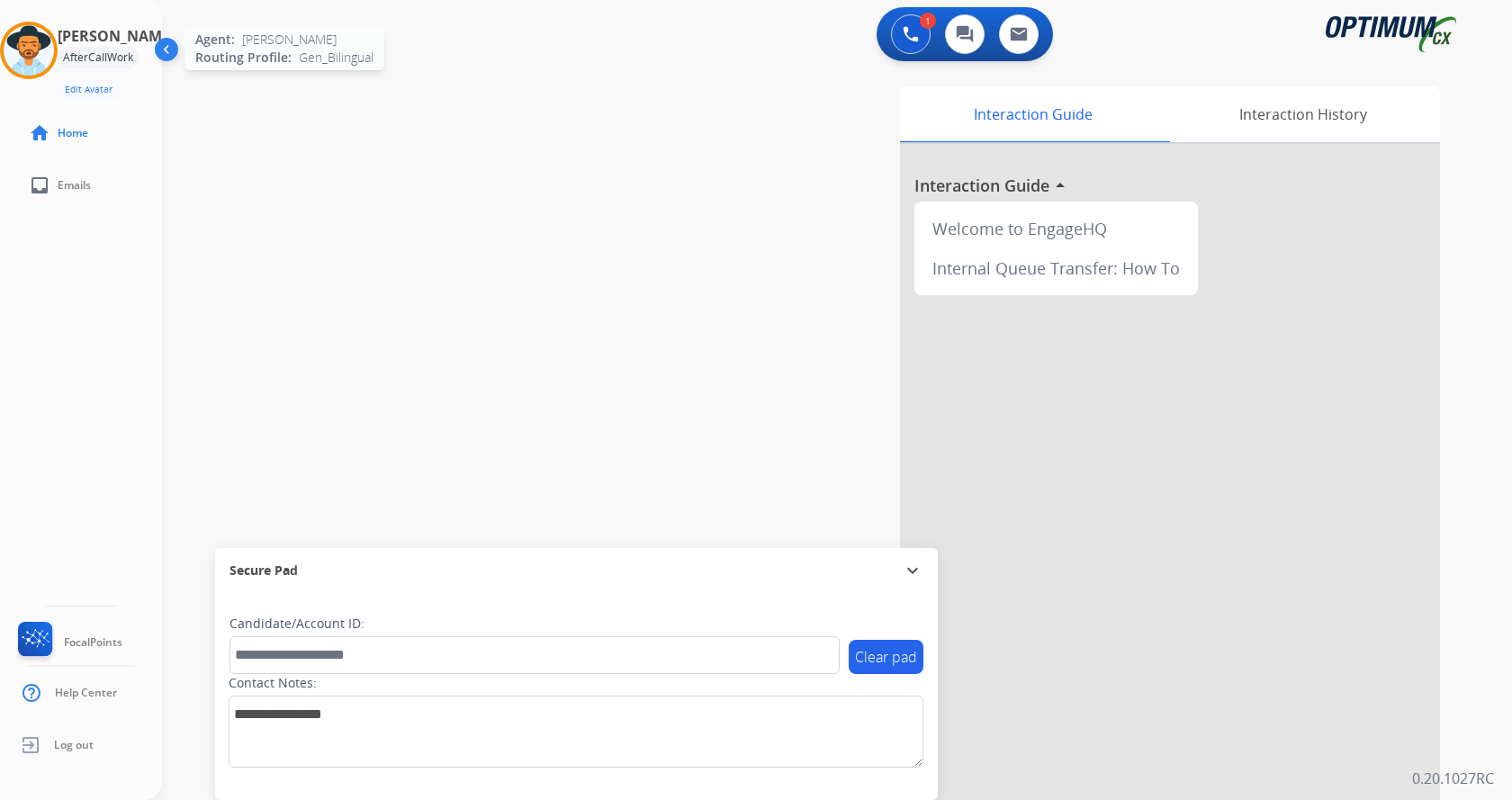
click at [31, 61] on img at bounding box center [29, 51] width 51 height 51
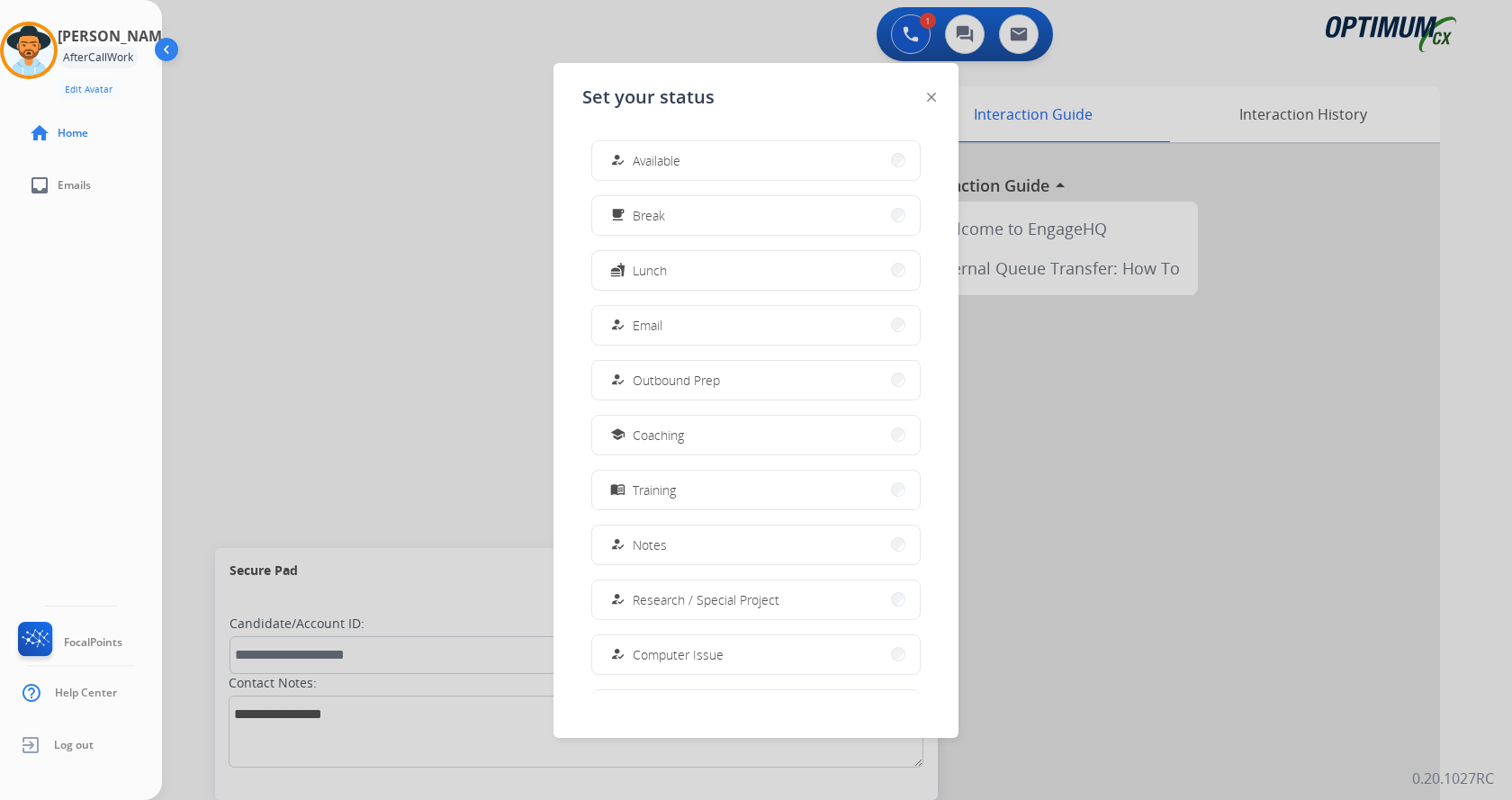
click at [441, 96] on div at bounding box center [756, 400] width 1512 height 800
